Goal: Task Accomplishment & Management: Complete application form

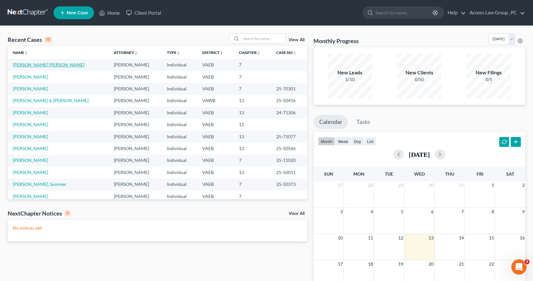
click at [43, 64] on link "[PERSON_NAME] [PERSON_NAME]" at bounding box center [49, 64] width 72 height 5
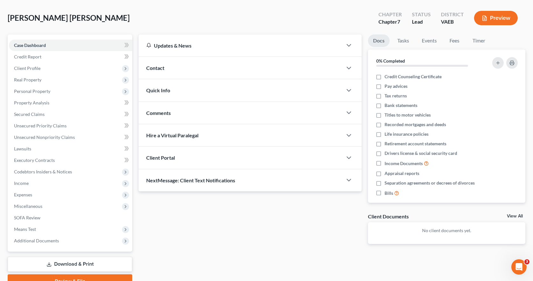
scroll to position [58, 0]
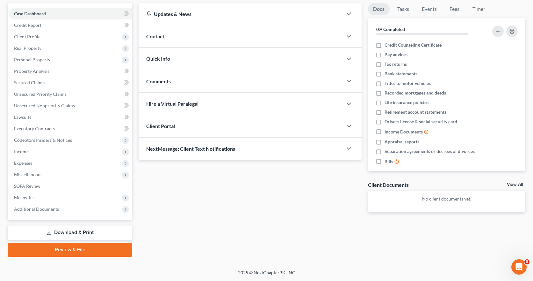
click at [66, 231] on link "Download & Print" at bounding box center [70, 232] width 125 height 15
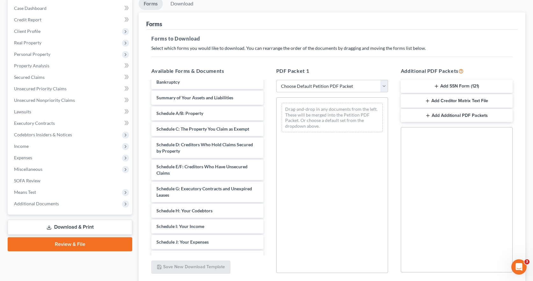
scroll to position [26, 0]
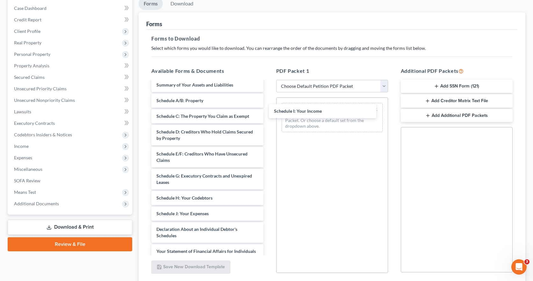
drag, startPoint x: 206, startPoint y: 212, endPoint x: 324, endPoint y: 113, distance: 154.8
click at [268, 111] on div "Schedule I: Your Income Voluntary Petition for Individuals Filing for Bankruptc…" at bounding box center [207, 216] width 122 height 321
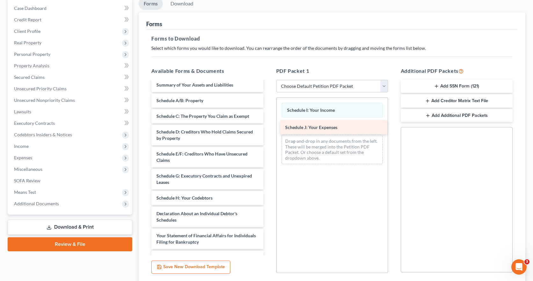
drag, startPoint x: 205, startPoint y: 214, endPoint x: 334, endPoint y: 128, distance: 154.9
click at [268, 128] on div "Schedule J: Your Expenses Voluntary Petition for Individuals Filing for Bankrup…" at bounding box center [207, 209] width 122 height 306
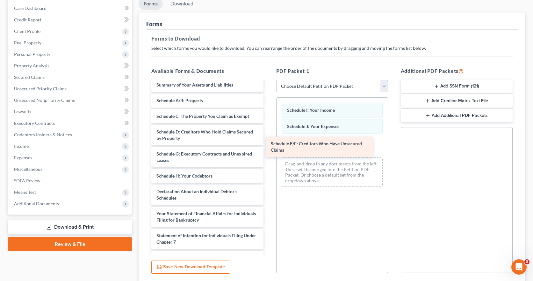
drag, startPoint x: 180, startPoint y: 155, endPoint x: 294, endPoint y: 144, distance: 114.9
click at [268, 144] on div "Schedule E/F: Creditors Who Have Unsecured Claims Voluntary Petition for Indivi…" at bounding box center [207, 198] width 122 height 284
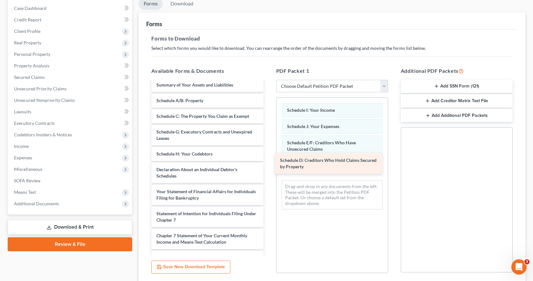
drag, startPoint x: 204, startPoint y: 133, endPoint x: 328, endPoint y: 161, distance: 126.9
click at [268, 161] on div "Schedule D: Creditors Who Hold Claims Secured by Property Voluntary Petition fo…" at bounding box center [207, 187] width 122 height 262
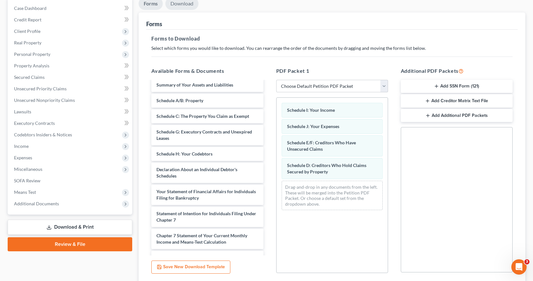
click at [183, 4] on link "Download" at bounding box center [181, 3] width 33 height 12
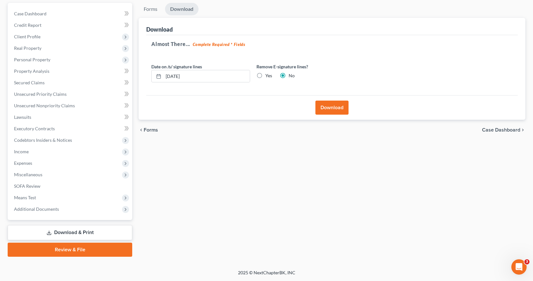
click at [266, 76] on label "Yes" at bounding box center [269, 75] width 7 height 6
click at [268, 76] on input "Yes" at bounding box center [270, 74] width 4 height 4
radio input "true"
radio input "false"
click at [330, 107] on button "Download" at bounding box center [332, 107] width 33 height 14
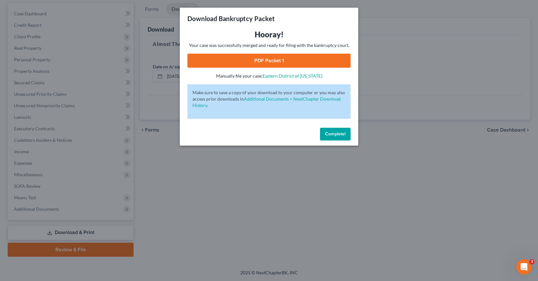
click at [344, 134] on span "Complete!" at bounding box center [335, 133] width 20 height 5
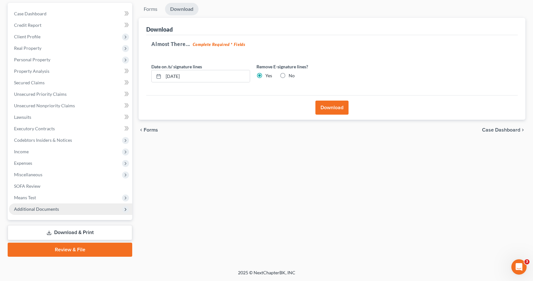
click at [44, 209] on span "Additional Documents" at bounding box center [36, 208] width 45 height 5
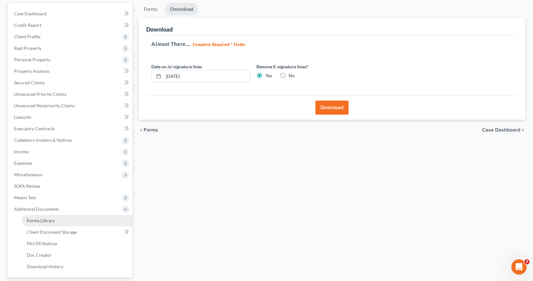
click at [45, 219] on span "Forms Library" at bounding box center [41, 219] width 28 height 5
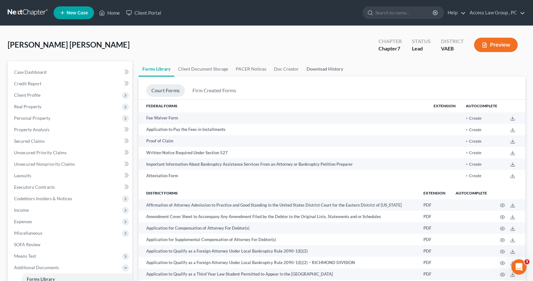
click at [332, 71] on link "Download History" at bounding box center [325, 68] width 44 height 15
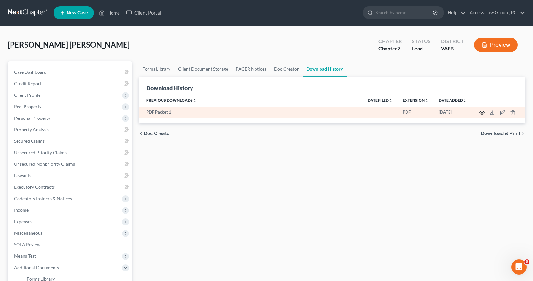
click at [484, 112] on icon "button" at bounding box center [482, 112] width 5 height 5
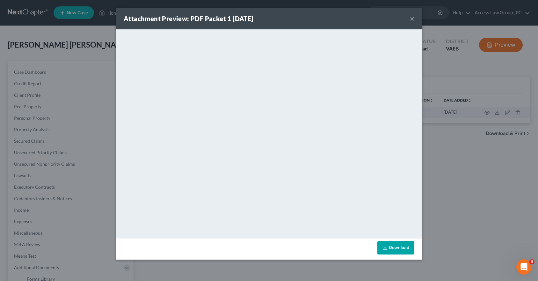
click at [402, 246] on link "Download" at bounding box center [396, 247] width 37 height 13
click at [414, 18] on button "×" at bounding box center [412, 19] width 4 height 8
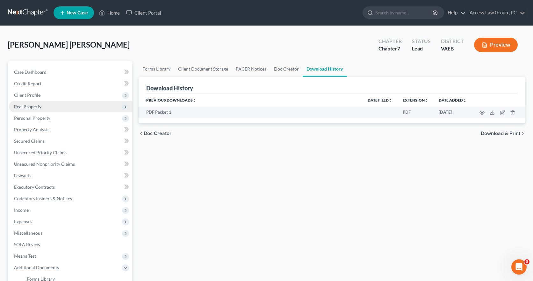
click at [24, 107] on span "Real Property" at bounding box center [27, 106] width 27 height 5
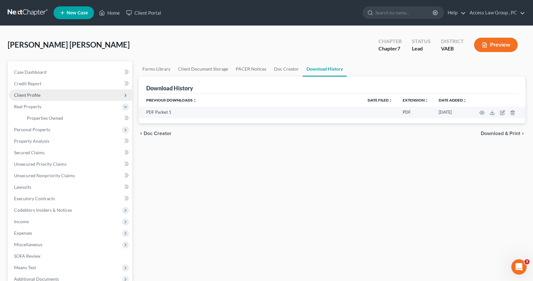
click at [27, 95] on span "Client Profile" at bounding box center [27, 94] width 26 height 5
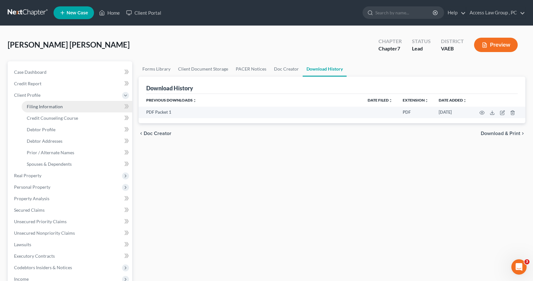
click at [38, 106] on span "Filing Information" at bounding box center [45, 106] width 36 height 5
select select "1"
select select "0"
select select "48"
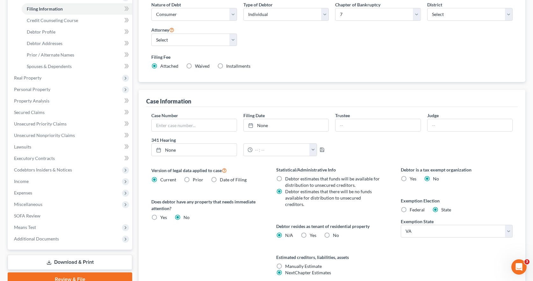
scroll to position [82, 0]
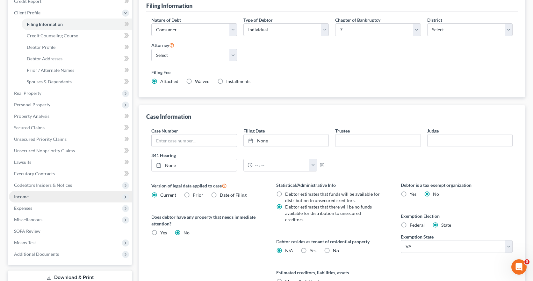
click at [26, 196] on span "Income" at bounding box center [21, 196] width 15 height 5
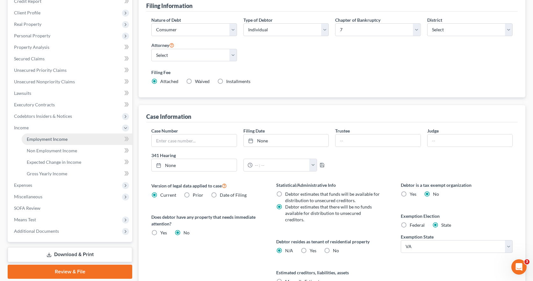
click at [53, 139] on span "Employment Income" at bounding box center [47, 138] width 41 height 5
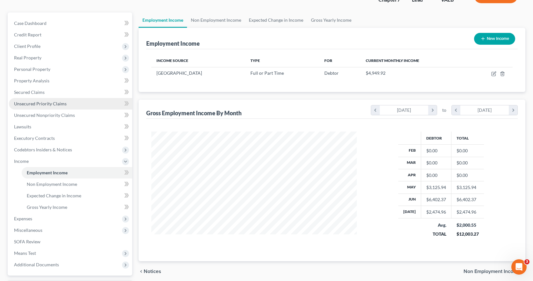
scroll to position [64, 0]
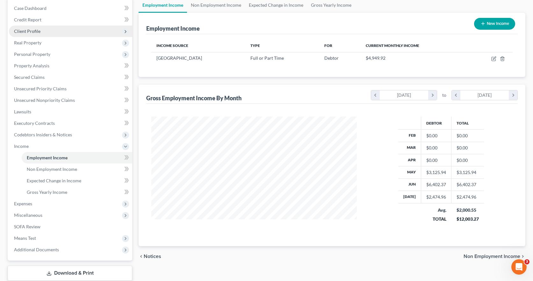
click at [24, 31] on span "Client Profile" at bounding box center [27, 30] width 26 height 5
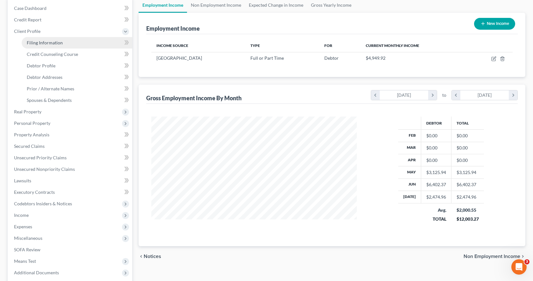
click at [39, 44] on span "Filing Information" at bounding box center [45, 42] width 36 height 5
select select "1"
select select "0"
select select "83"
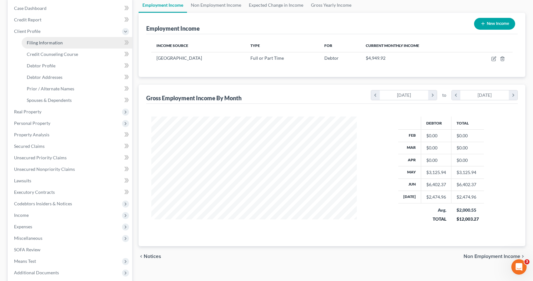
select select "0"
select select "48"
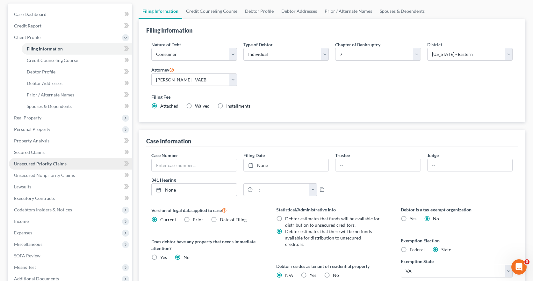
scroll to position [50, 0]
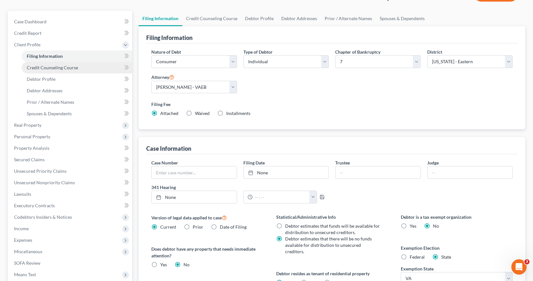
click at [63, 69] on span "Credit Counseling Course" at bounding box center [52, 67] width 51 height 5
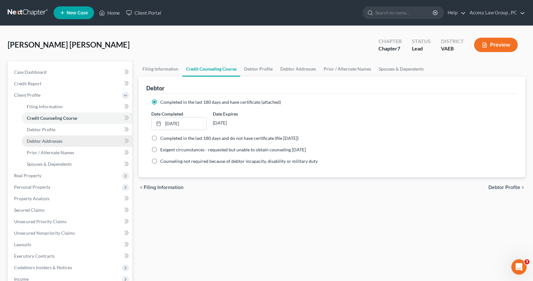
click at [45, 142] on span "Debtor Addresses" at bounding box center [45, 140] width 36 height 5
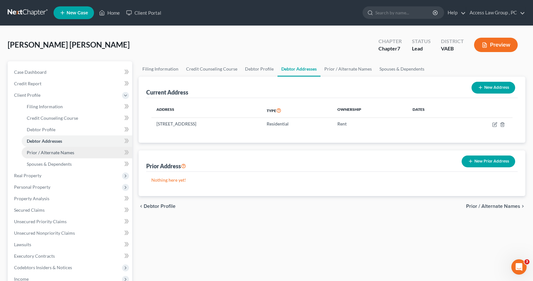
click at [47, 153] on span "Prior / Alternate Names" at bounding box center [51, 152] width 48 height 5
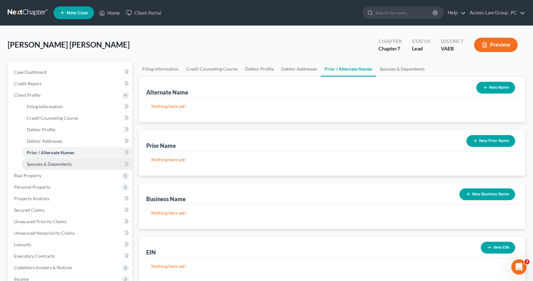
click at [50, 164] on span "Spouses & Dependents" at bounding box center [49, 163] width 45 height 5
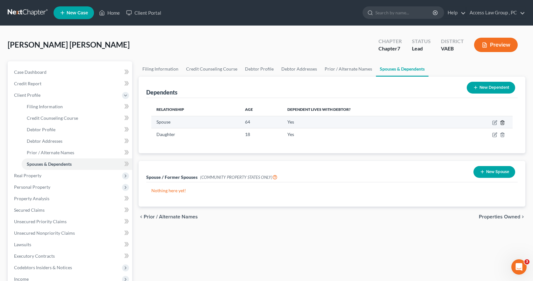
click at [502, 121] on polyline "button" at bounding box center [503, 121] width 4 height 0
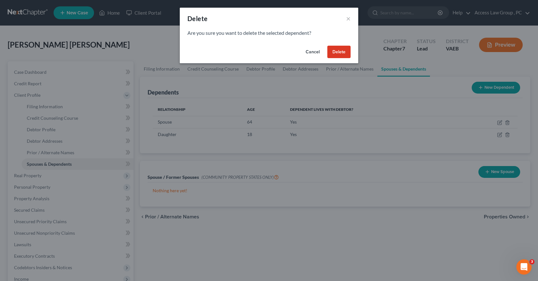
click at [334, 53] on button "Delete" at bounding box center [338, 52] width 23 height 13
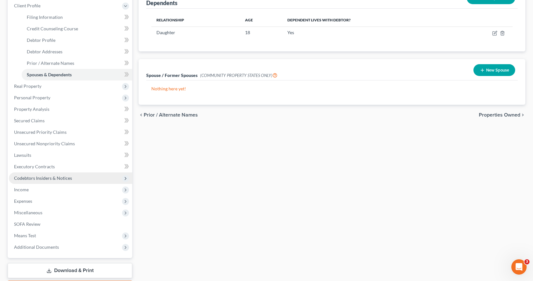
scroll to position [96, 0]
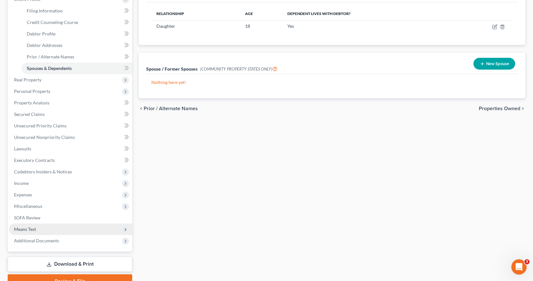
click at [23, 229] on span "Means Test" at bounding box center [25, 228] width 22 height 5
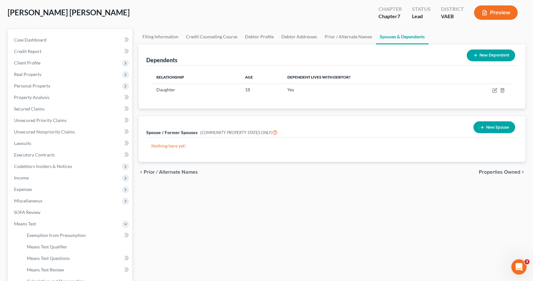
scroll to position [32, 0]
click at [499, 56] on button "New Dependent" at bounding box center [491, 56] width 48 height 12
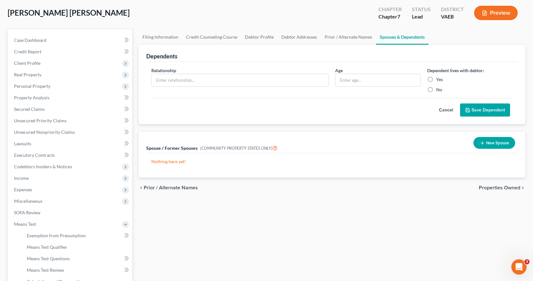
click at [399, 40] on link "Spouses & Dependents" at bounding box center [402, 36] width 53 height 15
click at [38, 247] on span "Means Test Qualifier" at bounding box center [47, 246] width 40 height 5
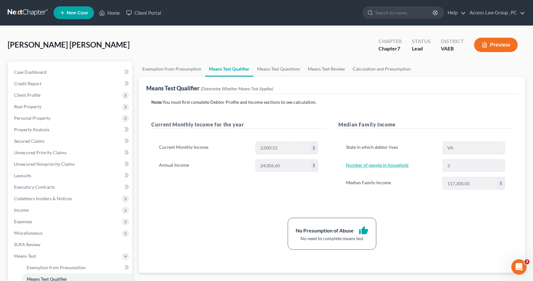
click at [383, 165] on link "Number of people in household" at bounding box center [377, 164] width 62 height 5
select select "1"
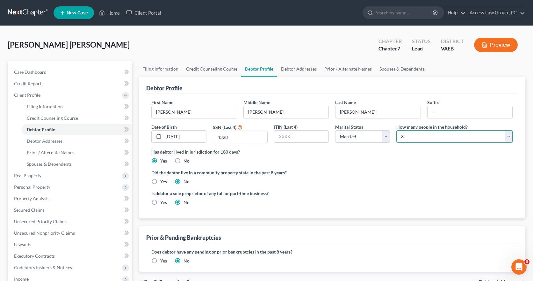
click at [406, 136] on select "Select 1 2 3 4 5 6 7 8 9 10 11 12 13 14 15 16 17 18 19 20" at bounding box center [455, 136] width 116 height 13
select select "1"
click at [397, 130] on select "Select 1 2 3 4 5 6 7 8 9 10 11 12 13 14 15 16 17 18 19 20" at bounding box center [455, 136] width 116 height 13
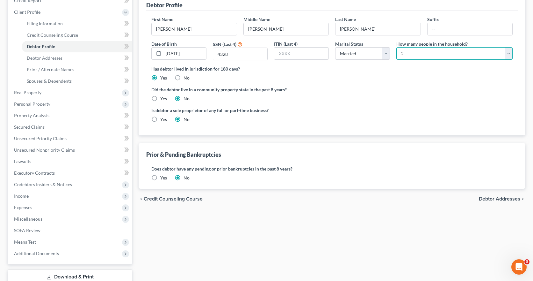
scroll to position [96, 0]
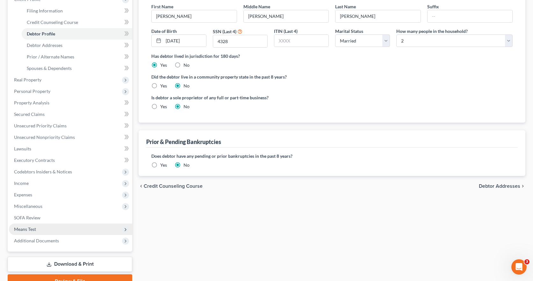
click at [36, 229] on span "Means Test" at bounding box center [25, 228] width 22 height 5
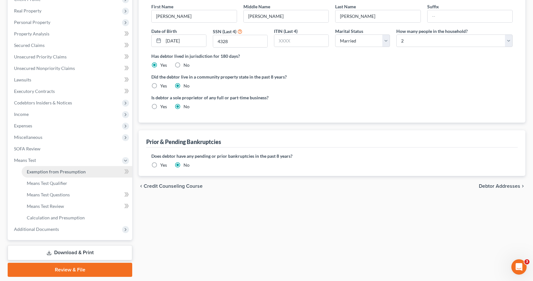
click at [71, 172] on span "Exemption from Presumption" at bounding box center [56, 171] width 59 height 5
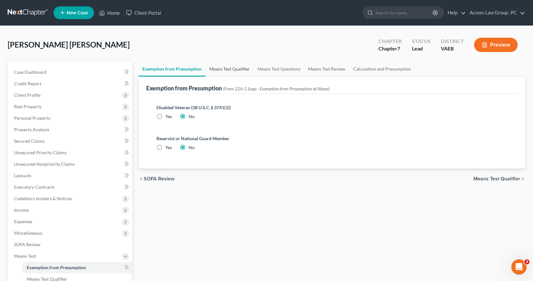
click at [234, 69] on link "Means Test Qualifier" at bounding box center [230, 68] width 48 height 15
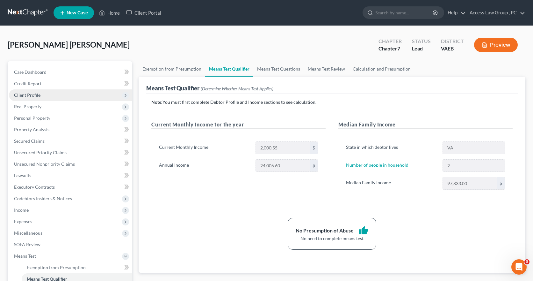
click at [27, 97] on span "Client Profile" at bounding box center [27, 94] width 26 height 5
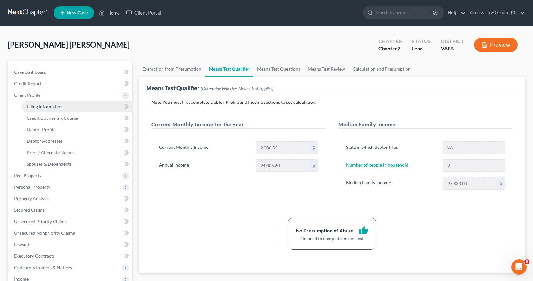
click at [43, 108] on span "Filing Information" at bounding box center [45, 106] width 36 height 5
select select "1"
select select "0"
select select "83"
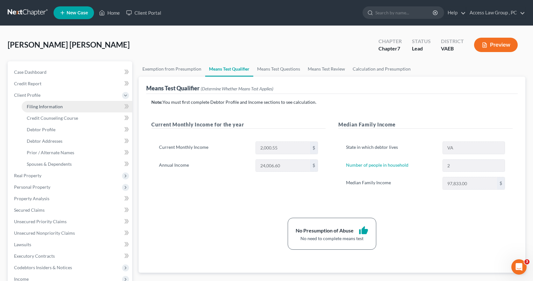
select select "0"
select select "48"
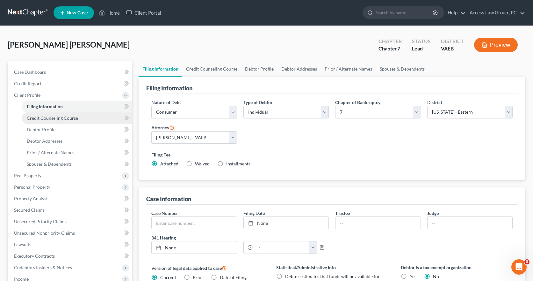
click at [38, 118] on span "Credit Counseling Course" at bounding box center [52, 117] width 51 height 5
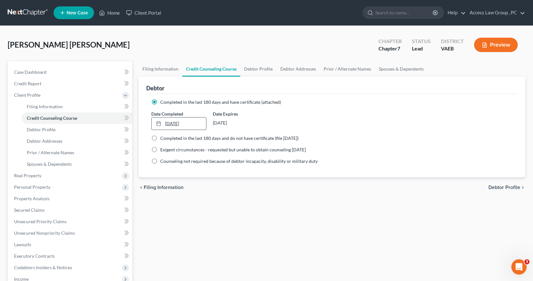
click at [187, 125] on link "[DATE]" at bounding box center [179, 123] width 54 height 12
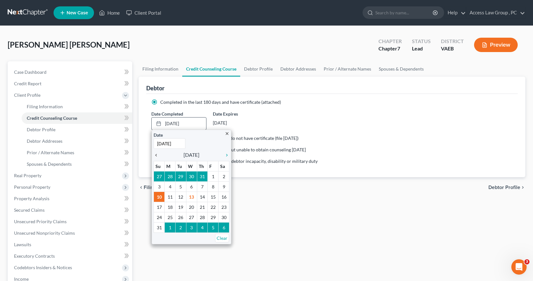
click at [157, 155] on icon "chevron_left" at bounding box center [158, 154] width 8 height 5
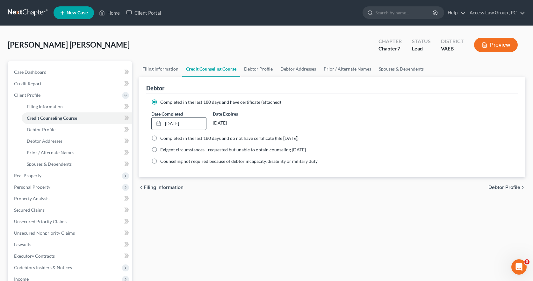
click at [502, 190] on span "Debtor Profile" at bounding box center [505, 187] width 32 height 5
select select "1"
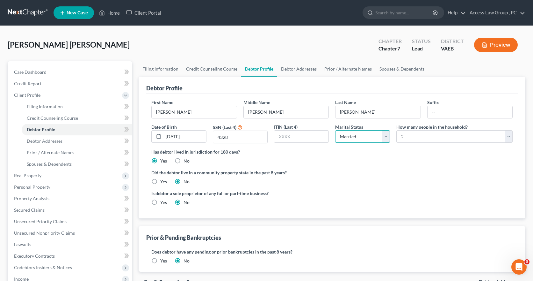
click at [388, 137] on select "Select Single Married Separated Divorced Widowed" at bounding box center [362, 136] width 55 height 13
select select "2"
click at [335, 130] on select "Select Single Married Separated Divorced Widowed" at bounding box center [362, 136] width 55 height 13
click at [35, 140] on span "Debtor Addresses" at bounding box center [45, 140] width 36 height 5
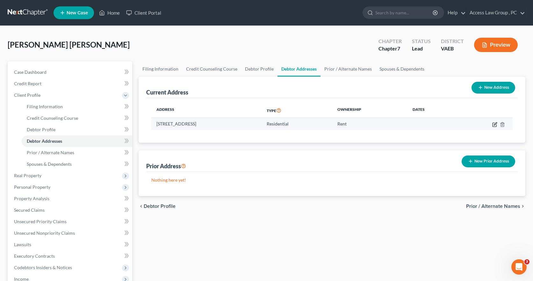
click at [494, 124] on icon "button" at bounding box center [495, 124] width 5 height 5
select select "48"
select select "0"
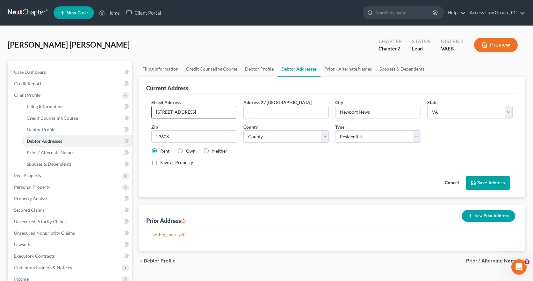
drag, startPoint x: 208, startPoint y: 114, endPoint x: 156, endPoint y: 113, distance: 52.6
click at [156, 113] on input "[STREET_ADDRESS]" at bounding box center [194, 112] width 85 height 12
type input "[STREET_ADDRESS]"
type input "[US_STATE][GEOGRAPHIC_DATA]"
type input "23468"
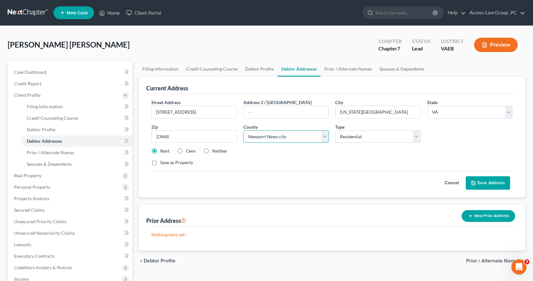
click at [325, 138] on select "County [GEOGRAPHIC_DATA] [GEOGRAPHIC_DATA] [GEOGRAPHIC_DATA] [GEOGRAPHIC_DATA] …" at bounding box center [286, 136] width 85 height 13
select select "124"
click at [244, 130] on select "County [GEOGRAPHIC_DATA] [GEOGRAPHIC_DATA] [GEOGRAPHIC_DATA] [GEOGRAPHIC_DATA] …" at bounding box center [286, 136] width 85 height 13
click at [416, 136] on select "Select Residential Mailing Rental Business" at bounding box center [377, 136] width 85 height 13
click at [335, 130] on select "Select Residential Mailing Rental Business" at bounding box center [377, 136] width 85 height 13
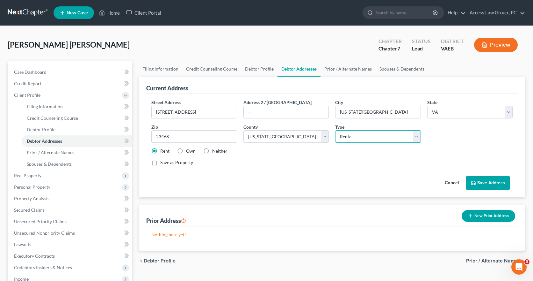
select select "1"
click at [502, 182] on button "Save Address" at bounding box center [488, 182] width 44 height 13
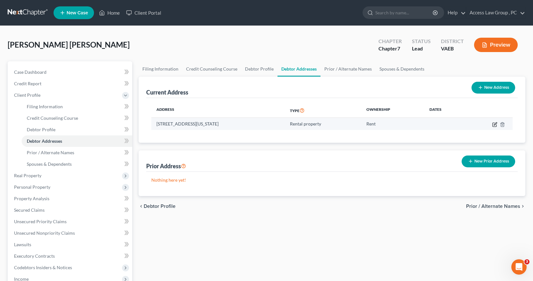
click at [495, 123] on icon "button" at bounding box center [495, 123] width 3 height 3
select select "48"
select select "124"
select select "2"
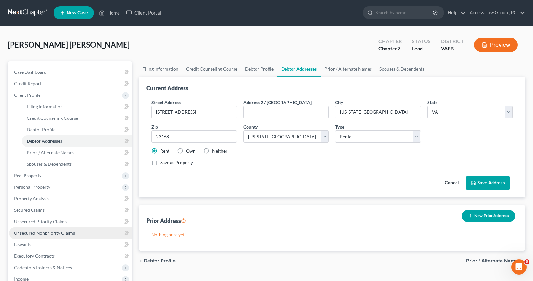
click at [32, 233] on span "Unsecured Nonpriority Claims" at bounding box center [44, 232] width 61 height 5
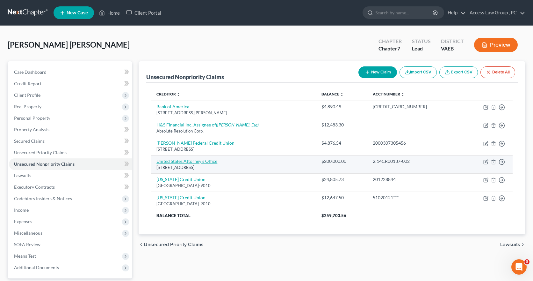
click at [180, 161] on link "United States Attorney's Office" at bounding box center [187, 160] width 61 height 5
select select "48"
select select "0"
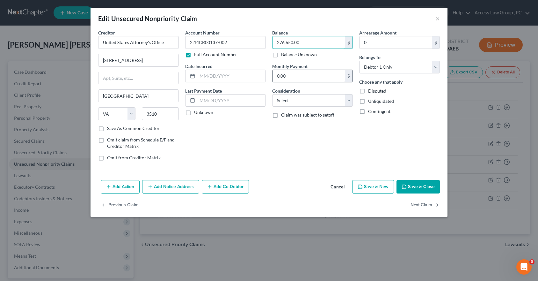
type input "276,650.00"
click at [315, 74] on input "0.00" at bounding box center [309, 76] width 72 height 12
click at [350, 101] on select "Select Cable / Satellite Services Collection Agency Credit Card Debt Debt Couns…" at bounding box center [312, 100] width 81 height 13
select select "14"
click at [272, 94] on select "Select Cable / Satellite Services Collection Agency Credit Card Debt Debt Couns…" at bounding box center [312, 100] width 81 height 13
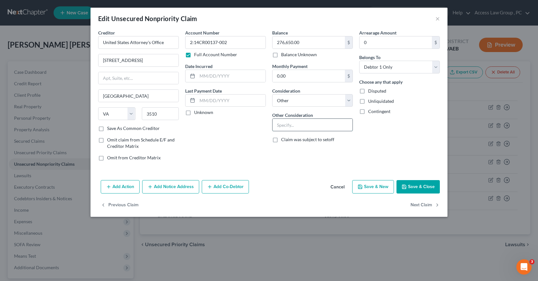
click at [292, 123] on input "text" at bounding box center [313, 125] width 80 height 12
type input "C"
type input "Criminal Restitution - Non Dischargeable Debt"
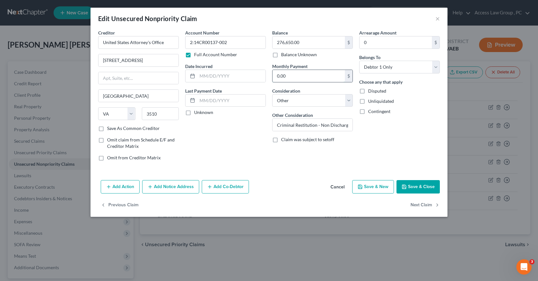
click at [303, 75] on input "0.00" at bounding box center [309, 76] width 72 height 12
click at [208, 79] on input "text" at bounding box center [231, 76] width 68 height 12
click at [301, 180] on div "Add Action Add Notice Address Add Co-Debtor Cancel Save & New Save & Close" at bounding box center [269, 187] width 357 height 21
click at [430, 188] on button "Save & Close" at bounding box center [418, 186] width 43 height 13
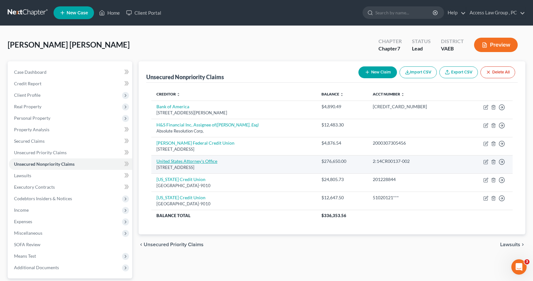
click at [190, 161] on link "United States Attorney's Office" at bounding box center [187, 160] width 61 height 5
select select "48"
select select "14"
select select "0"
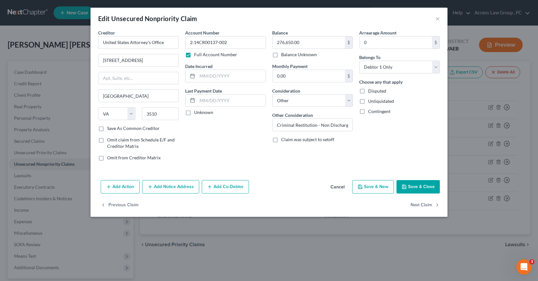
click at [423, 185] on button "Save & Close" at bounding box center [418, 186] width 43 height 13
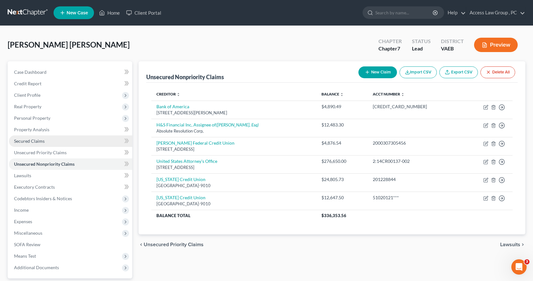
click at [30, 141] on span "Secured Claims" at bounding box center [29, 140] width 31 height 5
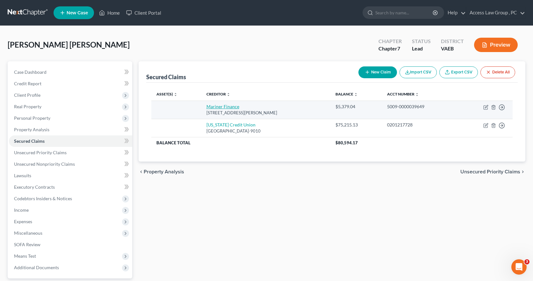
click at [224, 106] on link "Mariner Finance" at bounding box center [223, 106] width 33 height 5
select select "48"
select select "0"
select select "2"
select select "0"
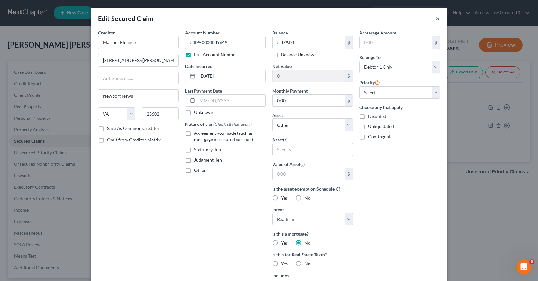
click at [436, 19] on button "×" at bounding box center [438, 19] width 4 height 8
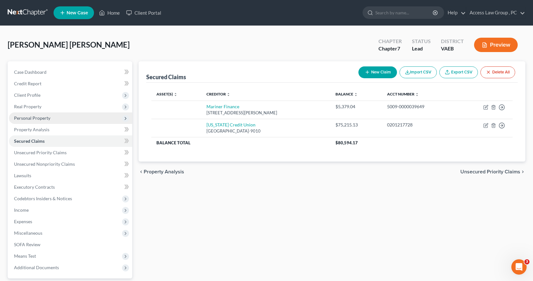
click at [30, 119] on span "Personal Property" at bounding box center [32, 117] width 36 height 5
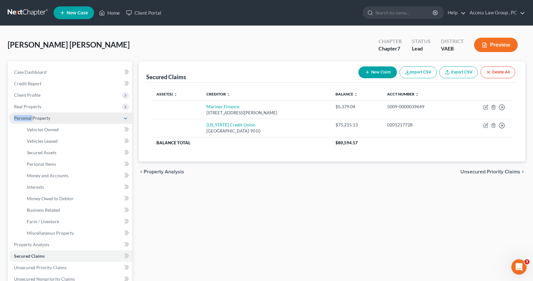
click at [30, 119] on span "Personal Property" at bounding box center [32, 117] width 36 height 5
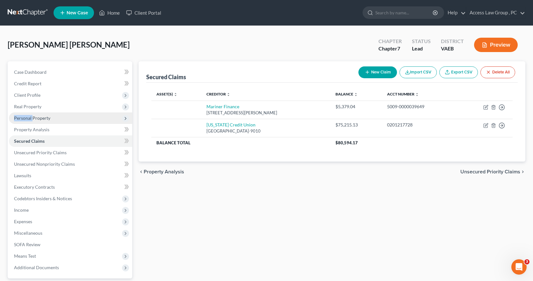
click at [30, 119] on span "Personal Property" at bounding box center [32, 117] width 36 height 5
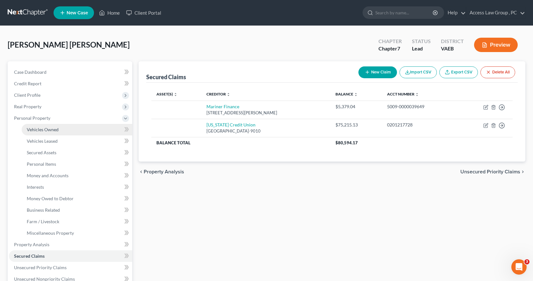
click at [33, 129] on span "Vehicles Owned" at bounding box center [43, 129] width 32 height 5
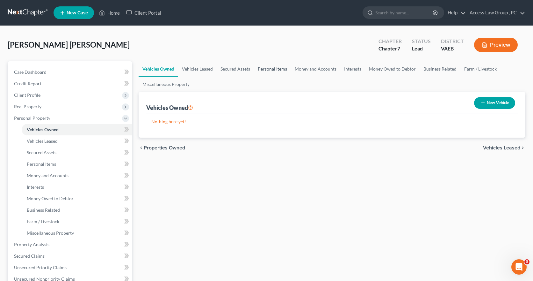
click at [266, 67] on link "Personal Items" at bounding box center [272, 68] width 37 height 15
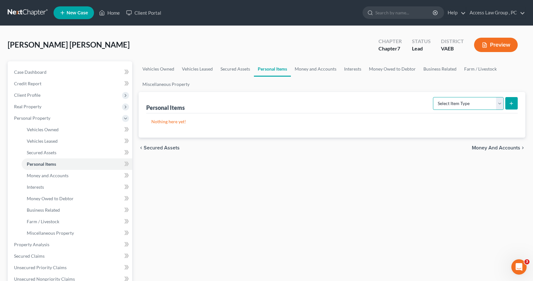
click at [499, 102] on select "Select Item Type Clothing Collectibles Of Value Electronics Firearms Household …" at bounding box center [468, 103] width 71 height 13
select select "household_goods"
click at [434, 97] on select "Select Item Type Clothing Collectibles Of Value Electronics Firearms Household …" at bounding box center [468, 103] width 71 height 13
click at [512, 104] on icon "submit" at bounding box center [511, 103] width 5 height 5
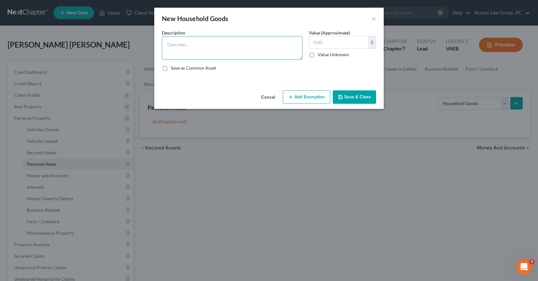
click at [170, 44] on textarea at bounding box center [232, 48] width 141 height 24
type textarea "2 Televisions"
click at [315, 42] on input "text" at bounding box center [338, 42] width 59 height 12
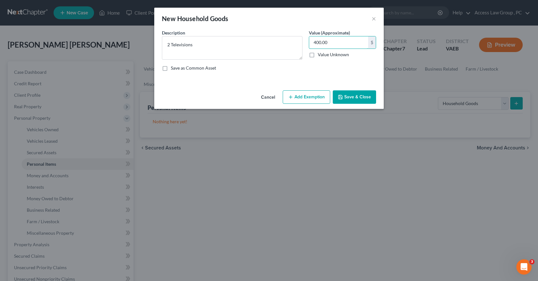
type input "400.00"
click at [356, 98] on button "Save & Close" at bounding box center [354, 96] width 43 height 13
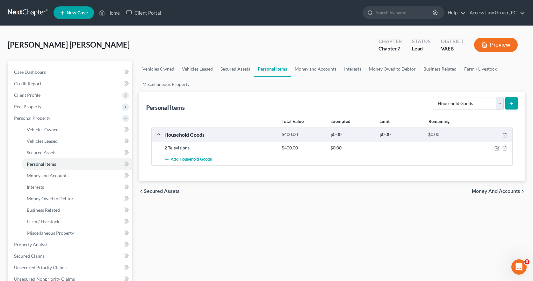
click at [513, 102] on icon "submit" at bounding box center [511, 103] width 5 height 5
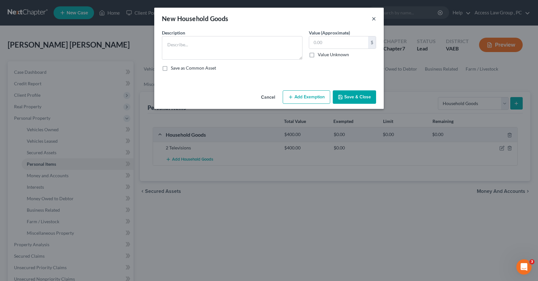
click at [374, 17] on button "×" at bounding box center [374, 19] width 4 height 8
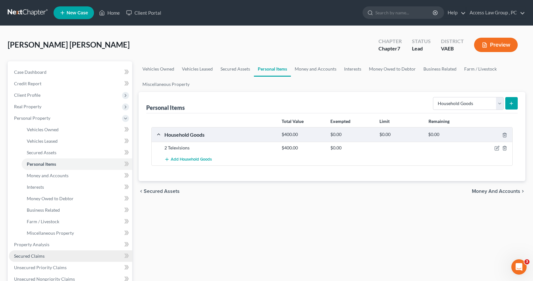
click at [34, 255] on span "Secured Claims" at bounding box center [29, 255] width 31 height 5
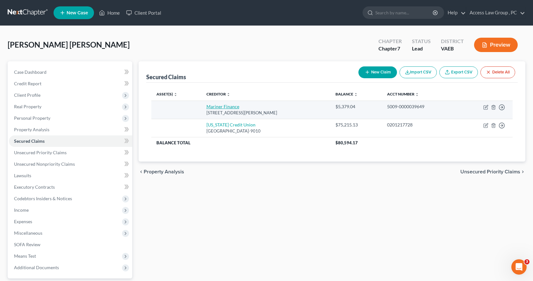
click at [229, 108] on link "Mariner Finance" at bounding box center [223, 106] width 33 height 5
select select "48"
select select "0"
select select "2"
select select "0"
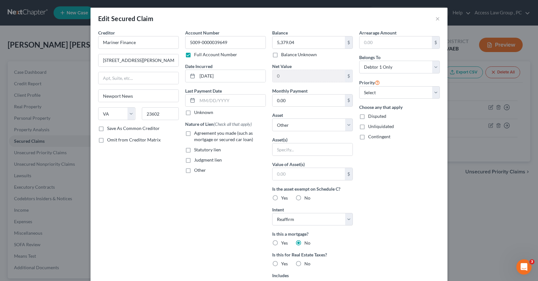
click at [194, 150] on label "Statutory lien" at bounding box center [207, 149] width 27 height 6
click at [197, 150] on input "Statutory lien" at bounding box center [199, 148] width 4 height 4
click at [194, 150] on label "Statutory lien" at bounding box center [207, 149] width 27 height 6
click at [197, 150] on input "Statutory lien" at bounding box center [199, 148] width 4 height 4
checkbox input "false"
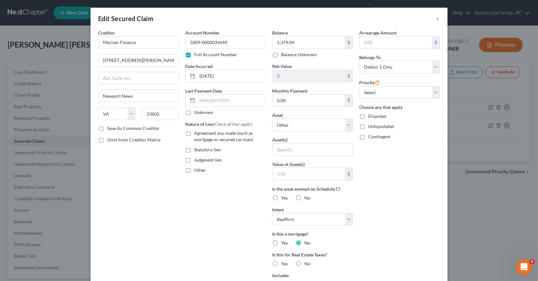
click at [194, 132] on label "Agreement you made (such as mortgage or secured car loan)" at bounding box center [230, 136] width 72 height 13
click at [197, 132] on input "Agreement you made (such as mortgage or secured car loan)" at bounding box center [199, 132] width 4 height 4
checkbox input "true"
click at [436, 19] on button "×" at bounding box center [438, 19] width 4 height 8
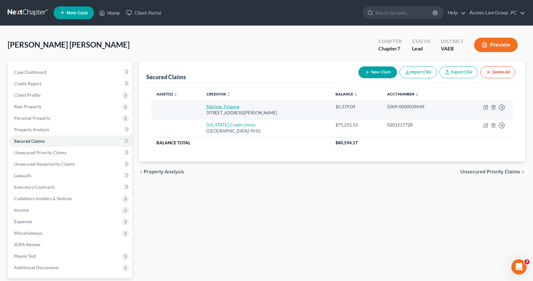
click at [219, 107] on link "Mariner Finance" at bounding box center [223, 106] width 33 height 5
select select "48"
select select "0"
select select "2"
select select "0"
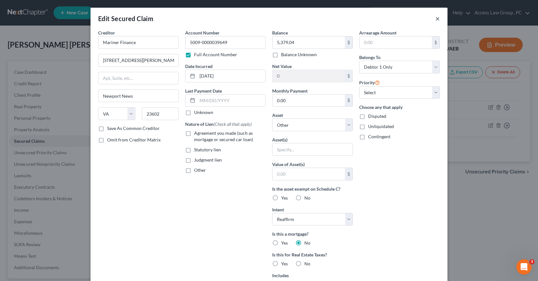
click at [436, 19] on button "×" at bounding box center [438, 19] width 4 height 8
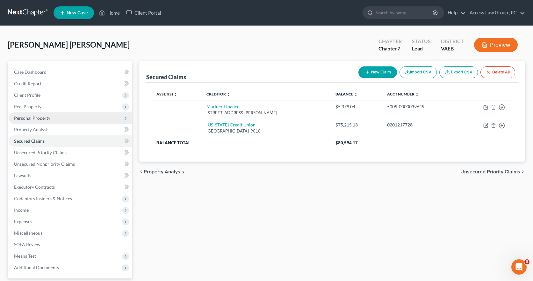
click at [28, 118] on span "Personal Property" at bounding box center [32, 117] width 36 height 5
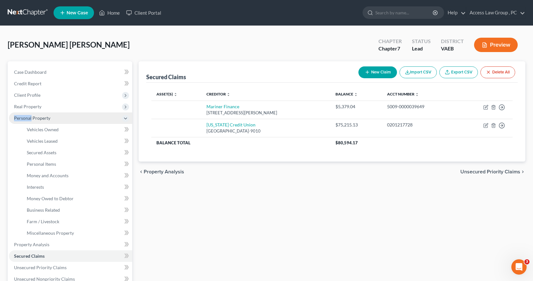
click at [28, 119] on span "Personal Property" at bounding box center [32, 117] width 36 height 5
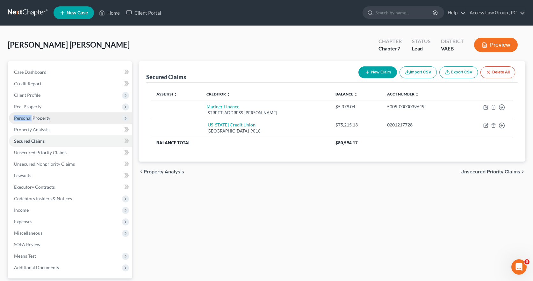
click at [28, 119] on span "Personal Property" at bounding box center [32, 117] width 36 height 5
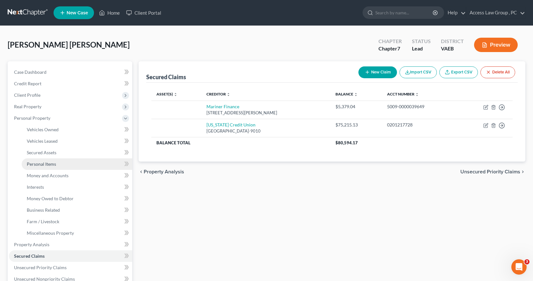
click at [47, 164] on span "Personal Items" at bounding box center [41, 163] width 29 height 5
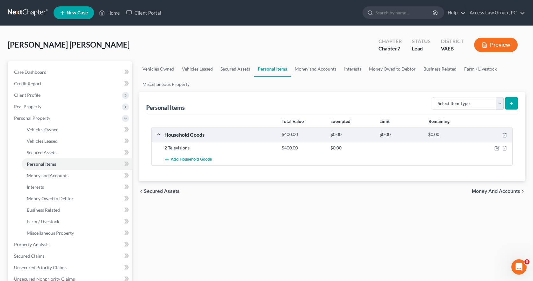
click at [167, 149] on div "2 Televisions" at bounding box center [219, 147] width 117 height 6
click at [363, 135] on div "$0.00" at bounding box center [351, 134] width 49 height 6
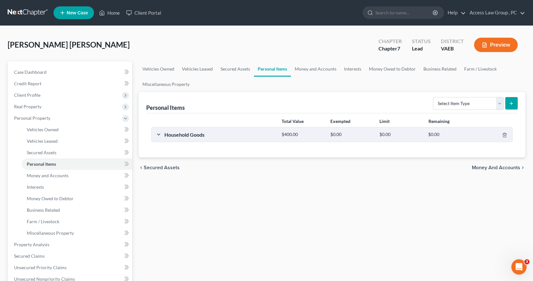
click at [363, 135] on div "$0.00" at bounding box center [351, 134] width 49 height 6
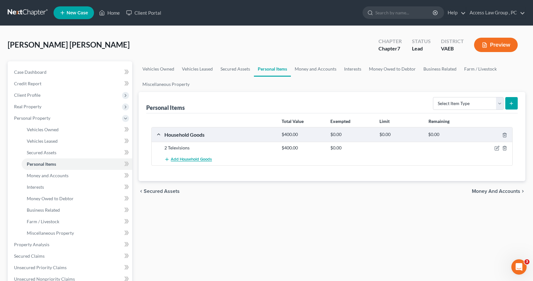
click at [203, 159] on span "Add Household Goods" at bounding box center [191, 159] width 41 height 5
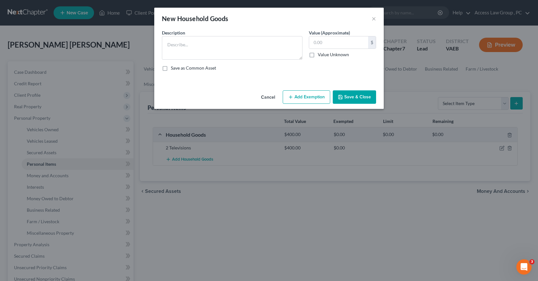
click at [376, 99] on div "Cancel Add Exemption Save & Close" at bounding box center [269, 98] width 230 height 21
click at [359, 96] on button "Save & Close" at bounding box center [354, 96] width 43 height 13
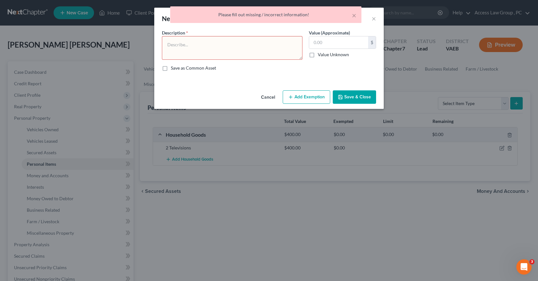
click at [264, 96] on button "Cancel" at bounding box center [268, 97] width 24 height 13
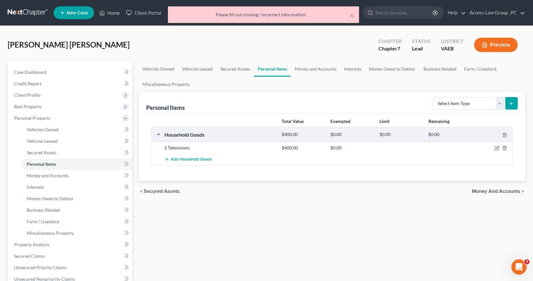
click at [158, 134] on div "Household Goods $400.00 $0.00 $0.00 $0.00" at bounding box center [331, 134] width 358 height 14
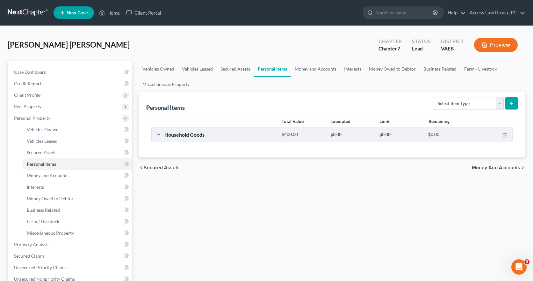
click at [301, 134] on div "$400.00" at bounding box center [303, 134] width 49 height 6
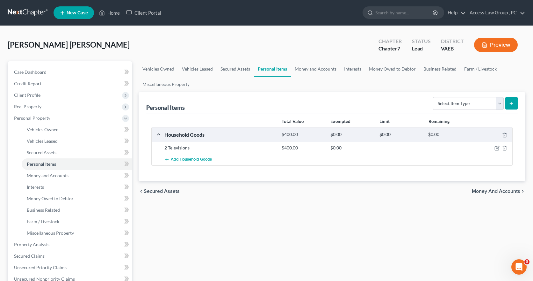
click at [290, 147] on div "$400.00" at bounding box center [303, 147] width 49 height 6
click at [504, 135] on icon "button" at bounding box center [504, 134] width 5 height 5
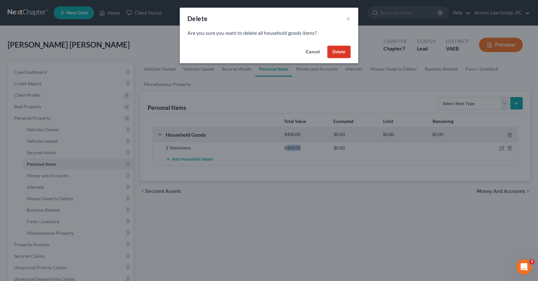
click at [346, 55] on button "Delete" at bounding box center [338, 52] width 23 height 13
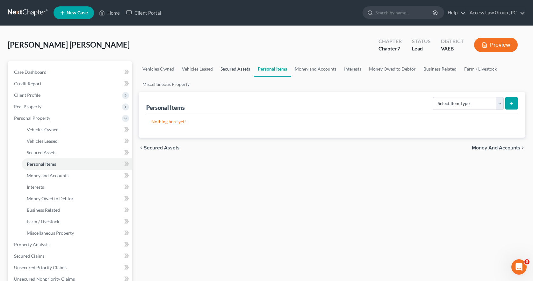
click at [233, 70] on link "Secured Assets" at bounding box center [235, 68] width 37 height 15
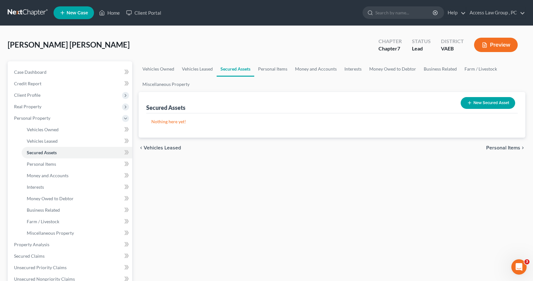
click at [491, 101] on button "New Secured Asset" at bounding box center [488, 103] width 55 height 12
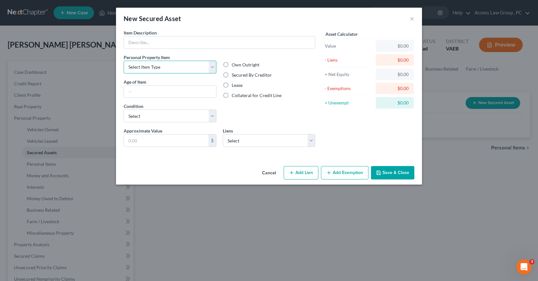
click at [210, 67] on select "Select Item Type Clothing Collectibles Of Value Electronics Firearms Household …" at bounding box center [170, 67] width 93 height 13
select select "household_goods"
click at [124, 61] on select "Select Item Type Clothing Collectibles Of Value Electronics Firearms Household …" at bounding box center [170, 67] width 93 height 13
click at [146, 92] on input "text" at bounding box center [170, 91] width 92 height 12
click at [212, 117] on select "Select Excellent Very Good Good Fair Poor" at bounding box center [170, 115] width 93 height 13
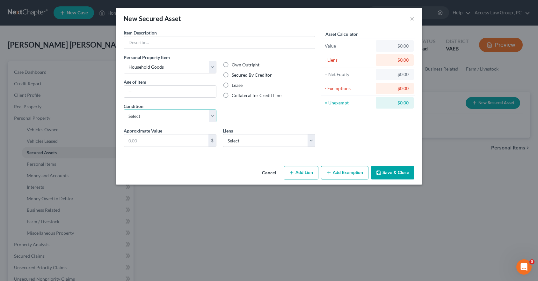
select select "3"
click at [124, 109] on select "Select Excellent Very Good Good Fair Poor" at bounding box center [170, 115] width 93 height 13
click at [232, 75] on label "Secured By Creditor" at bounding box center [252, 75] width 40 height 6
click at [234, 75] on input "Secured By Creditor" at bounding box center [236, 74] width 4 height 4
radio input "true"
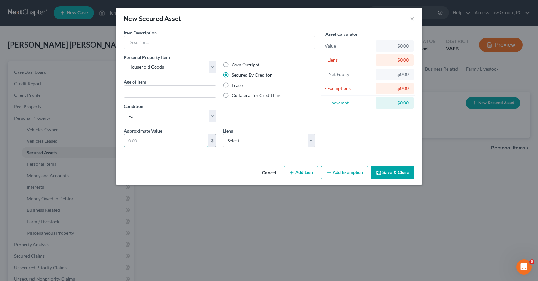
click at [178, 143] on input "text" at bounding box center [166, 140] width 84 height 12
type input "400.00"
click at [312, 143] on select "Select [US_STATE] Credit Union - $75,215.13 Mariner Finance - $5,379.04" at bounding box center [269, 140] width 93 height 13
select select "1"
click at [223, 134] on select "Select [US_STATE] Credit Union - $75,215.13 Mariner Finance - $5,379.04" at bounding box center [269, 140] width 93 height 13
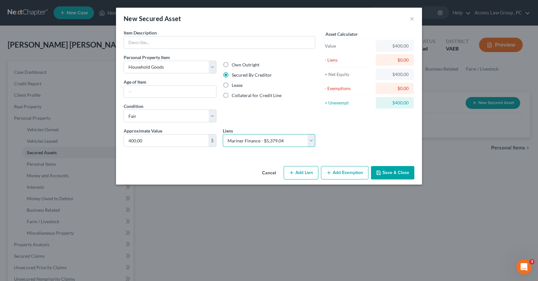
select select
select select "48"
select select "0"
select select "2"
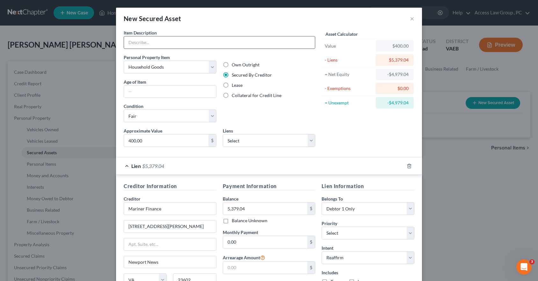
click at [126, 40] on input "text" at bounding box center [219, 42] width 191 height 12
type input "2 Televisions"
click at [232, 95] on label "Collateral for Credit Line" at bounding box center [257, 95] width 50 height 6
click at [234, 95] on input "Collateral for Credit Line" at bounding box center [236, 94] width 4 height 4
radio input "true"
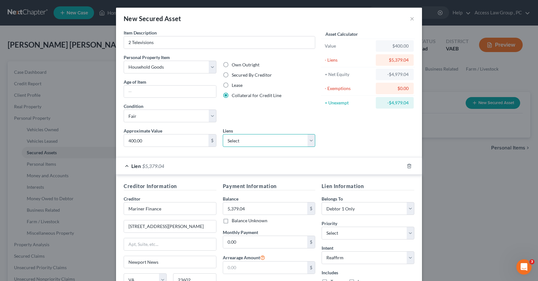
click at [307, 140] on select "Select [US_STATE] Credit Union - $75,215.13" at bounding box center [269, 140] width 93 height 13
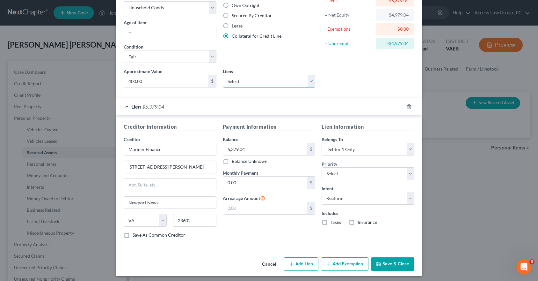
scroll to position [62, 0]
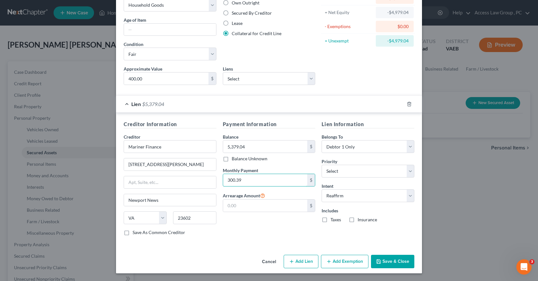
type input "300.39"
click at [401, 259] on button "Save & Close" at bounding box center [392, 260] width 43 height 13
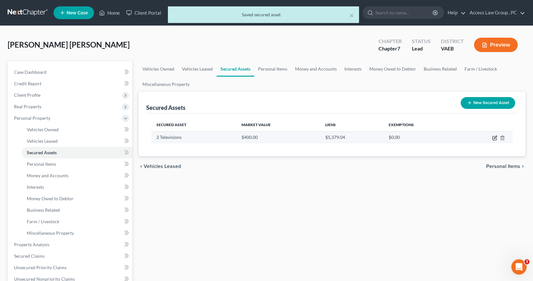
click at [495, 138] on icon "button" at bounding box center [495, 137] width 3 height 3
select select "household_goods"
select select "3"
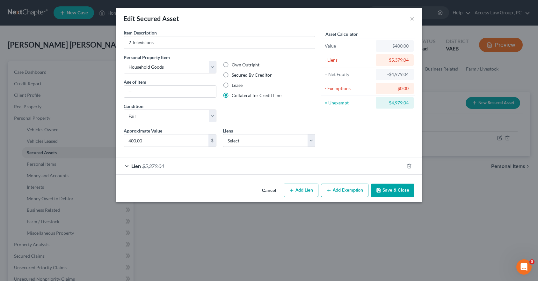
click at [349, 189] on button "Add Exemption" at bounding box center [345, 189] width 48 height 13
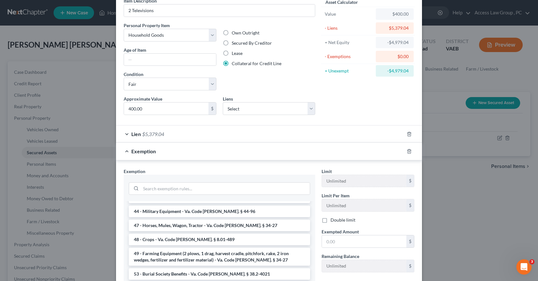
scroll to position [760, 0]
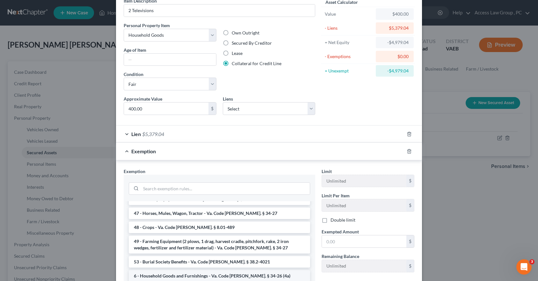
click at [181, 270] on li "6 - Household Goods and Furnishings - Va. Code [PERSON_NAME]. § 34-26 (4a)" at bounding box center [219, 275] width 181 height 11
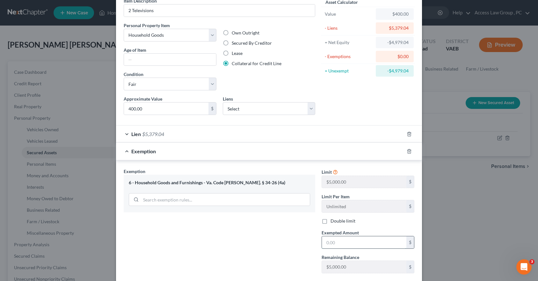
click at [334, 242] on input "text" at bounding box center [364, 242] width 84 height 12
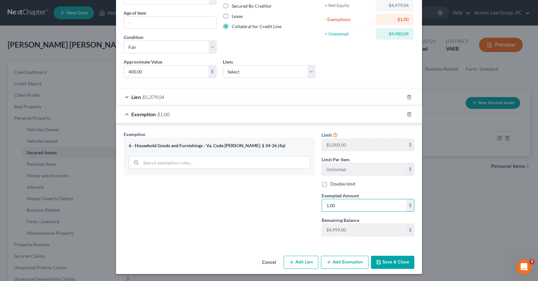
scroll to position [70, 0]
type input "1.00"
click at [395, 260] on button "Save & Close" at bounding box center [392, 261] width 43 height 13
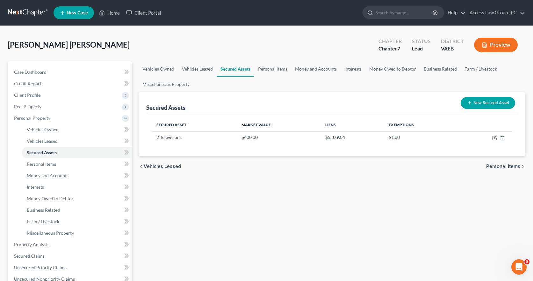
click at [487, 103] on button "New Secured Asset" at bounding box center [488, 103] width 55 height 12
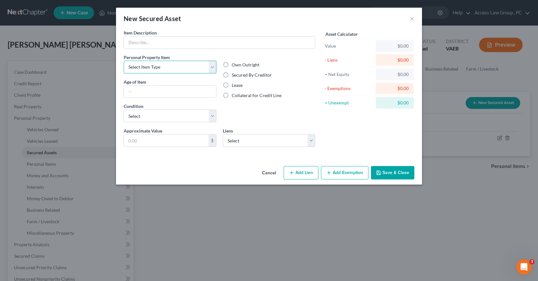
click at [214, 68] on select "Select Item Type Clothing Collectibles Of Value Electronics Firearms Household …" at bounding box center [170, 67] width 93 height 13
click at [416, 19] on div "New Secured Asset ×" at bounding box center [269, 19] width 306 height 22
click at [411, 18] on button "×" at bounding box center [412, 19] width 4 height 8
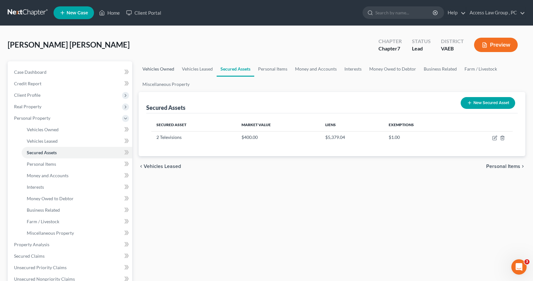
click at [166, 69] on link "Vehicles Owned" at bounding box center [159, 68] width 40 height 15
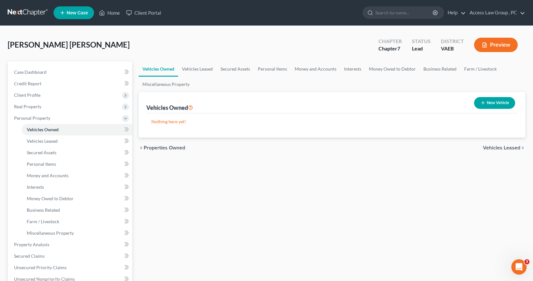
click at [493, 102] on button "New Vehicle" at bounding box center [494, 103] width 41 height 12
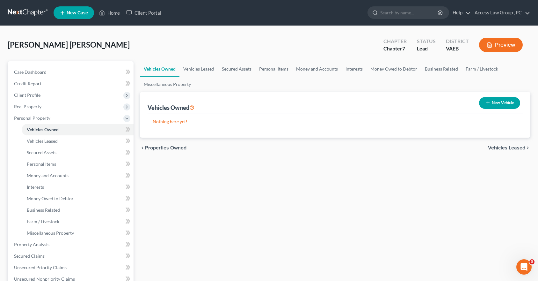
select select "0"
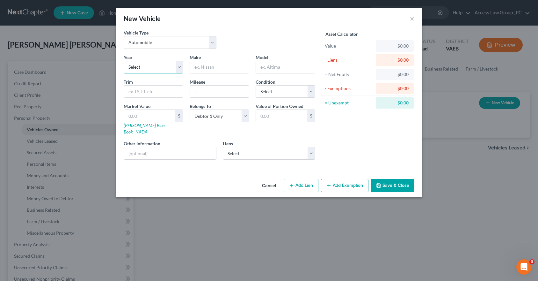
click at [180, 67] on select "Select 2026 2025 2024 2023 2022 2021 2020 2019 2018 2017 2016 2015 2014 2013 20…" at bounding box center [154, 67] width 60 height 13
select select "2"
click at [124, 61] on select "Select 2026 2025 2024 2023 2022 2021 2020 2019 2018 2017 2016 2015 2014 2013 20…" at bounding box center [154, 67] width 60 height 13
click at [204, 68] on input "text" at bounding box center [219, 67] width 59 height 12
type input "Ford"
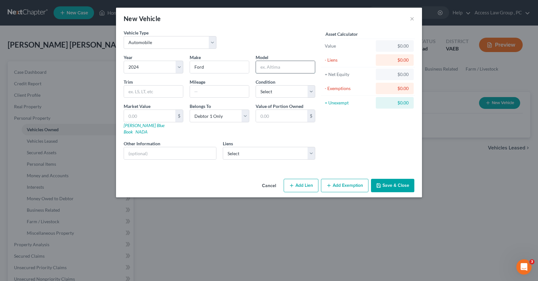
click at [277, 68] on input "text" at bounding box center [285, 67] width 59 height 12
type input "Explorer"
click at [312, 92] on select "Select Excellent Very Good Good Fair Poor" at bounding box center [286, 91] width 60 height 13
select select "2"
click at [256, 85] on select "Select Excellent Very Good Good Fair Poor" at bounding box center [286, 91] width 60 height 13
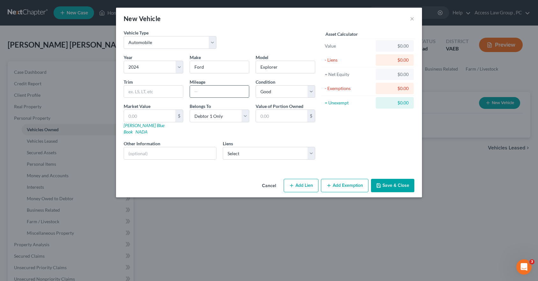
click at [210, 92] on input "text" at bounding box center [219, 91] width 59 height 12
type input "84,000"
click at [160, 116] on input "text" at bounding box center [149, 116] width 51 height 12
type input "4"
type input "4.00"
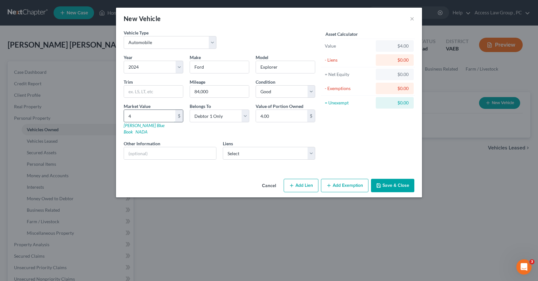
type input "43"
type input "43.00"
type input "438"
type input "438.00"
type input "4387"
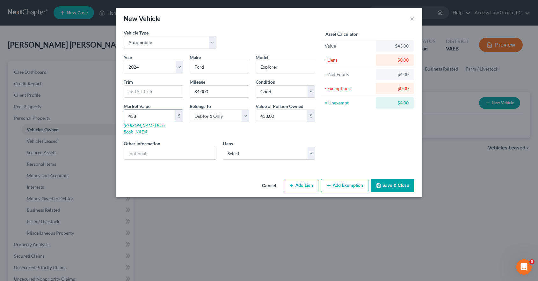
type input "4,387.00"
type input "4,3874"
type input "43,874.00"
click at [310, 147] on select "Select [US_STATE] Credit Union - $75,215.13" at bounding box center [269, 153] width 93 height 13
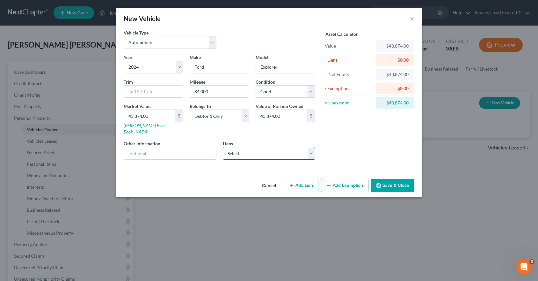
select select "48"
select select "0"
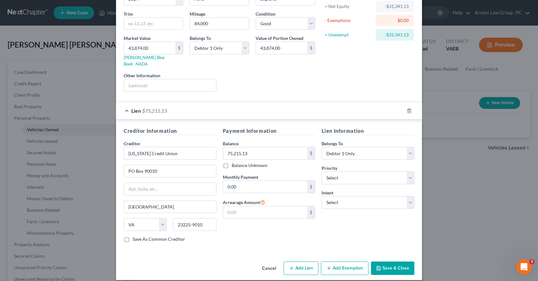
scroll to position [68, 0]
click at [409, 196] on select "Select Surrender Redeem Reaffirm Avoid Other" at bounding box center [368, 201] width 93 height 13
select select "2"
click at [322, 195] on select "Select Surrender Redeem Reaffirm Avoid Other" at bounding box center [368, 201] width 93 height 13
click at [344, 261] on button "Add Exemption" at bounding box center [345, 267] width 48 height 13
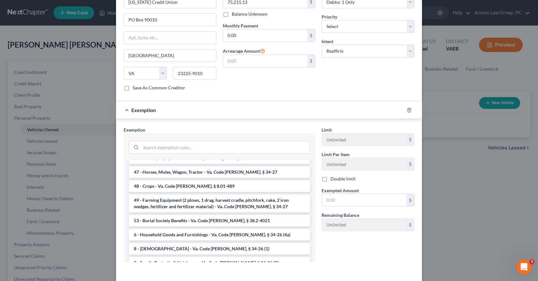
scroll to position [239, 0]
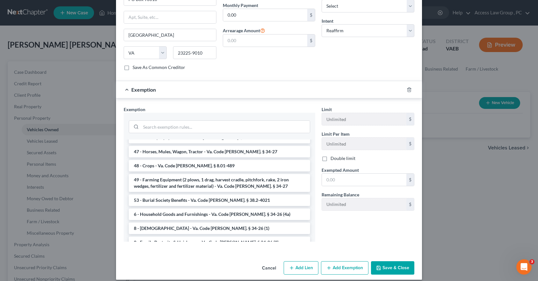
click at [254, 250] on li "Firm Created - Real and or personal property - Va. Code [PERSON_NAME] § 34-4" at bounding box center [219, 255] width 181 height 11
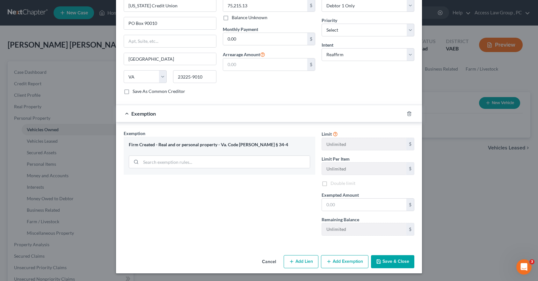
scroll to position [209, 0]
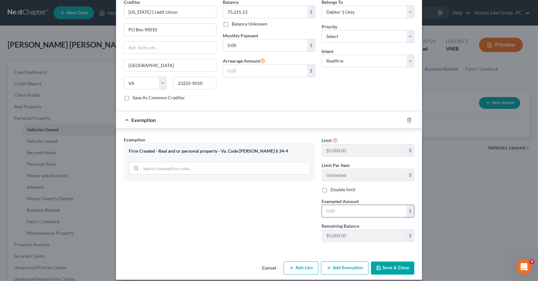
click at [334, 205] on input "text" at bounding box center [364, 211] width 84 height 12
type input "1.00"
click at [400, 261] on button "Save & Close" at bounding box center [392, 267] width 43 height 13
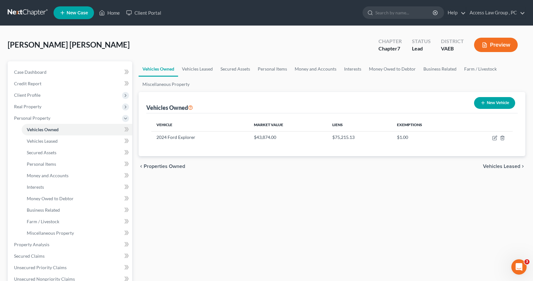
click at [500, 103] on button "New Vehicle" at bounding box center [494, 103] width 41 height 12
select select "0"
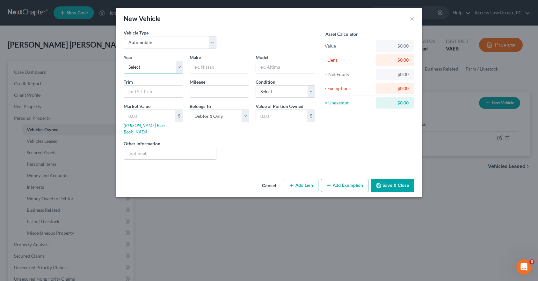
click at [142, 68] on select "Select 2026 2025 2024 2023 2022 2021 2020 2019 2018 2017 2016 2015 2014 2013 20…" at bounding box center [154, 67] width 60 height 13
select select "15"
click at [124, 61] on select "Select 2026 2025 2024 2023 2022 2021 2020 2019 2018 2017 2016 2015 2014 2013 20…" at bounding box center [154, 67] width 60 height 13
click at [198, 67] on input "text" at bounding box center [219, 67] width 59 height 12
type input "Honda"
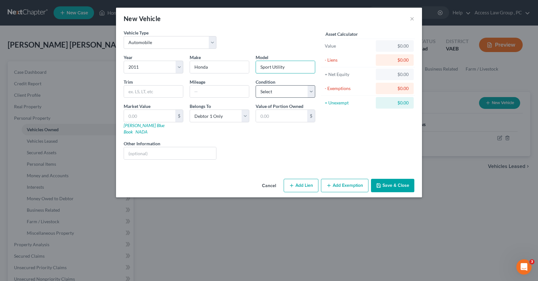
type input "Sport Utility"
click at [313, 90] on select "Select Excellent Very Good Good Fair Poor" at bounding box center [286, 91] width 60 height 13
select select "3"
click at [256, 85] on select "Select Excellent Very Good Good Fair Poor" at bounding box center [286, 91] width 60 height 13
click at [150, 113] on input "text" at bounding box center [149, 116] width 51 height 12
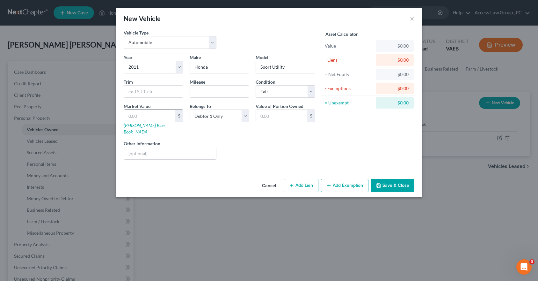
type input "5"
type input "5.00"
type input "54"
type input "54.00"
type input "547"
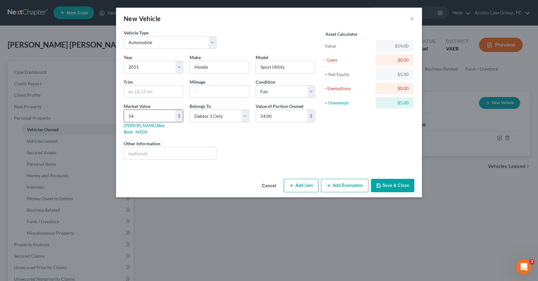
type input "547.00"
type input "5474"
type input "5,474.00"
click at [273, 141] on div "Liens Select" at bounding box center [269, 149] width 99 height 19
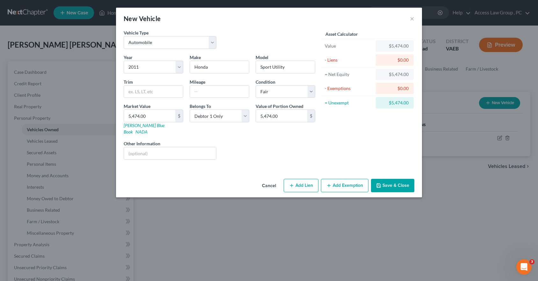
click at [348, 179] on button "Add Exemption" at bounding box center [345, 185] width 48 height 13
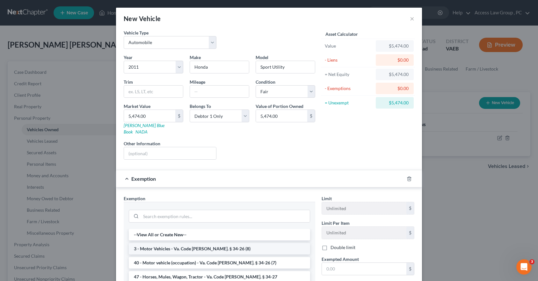
click at [216, 243] on li "3 - Motor Vehicles - Va. Code [PERSON_NAME]. § 34-26 (8)" at bounding box center [219, 248] width 181 height 11
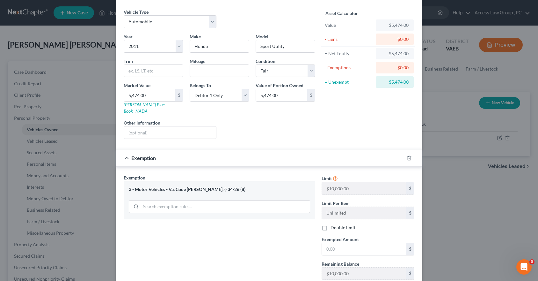
scroll to position [32, 0]
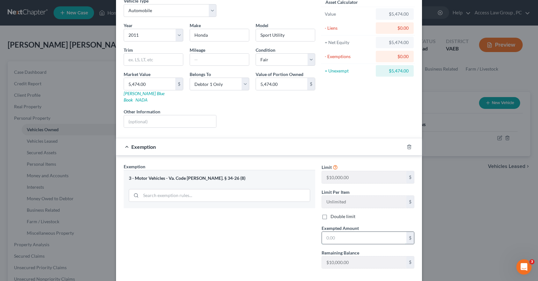
click at [334, 233] on input "text" at bounding box center [364, 237] width 84 height 12
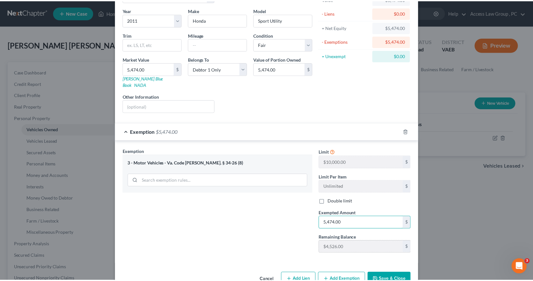
scroll to position [59, 0]
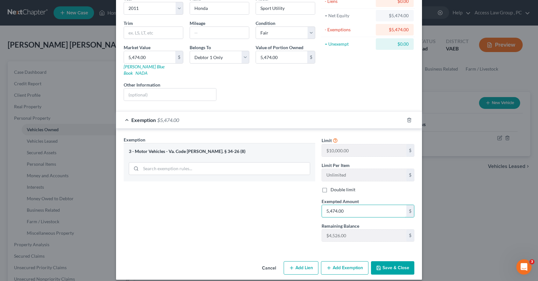
type input "5,474.00"
click at [394, 262] on button "Save & Close" at bounding box center [392, 267] width 43 height 13
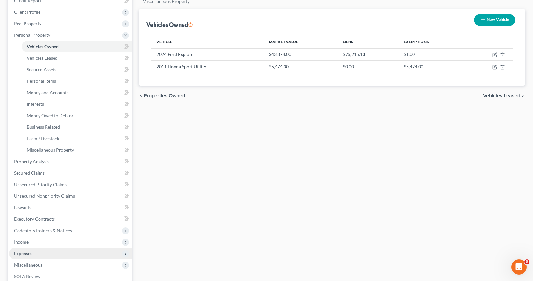
scroll to position [96, 0]
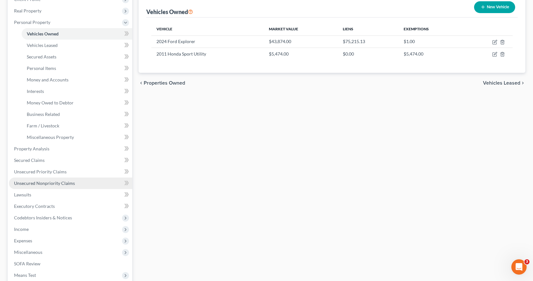
click at [40, 185] on span "Unsecured Nonpriority Claims" at bounding box center [44, 182] width 61 height 5
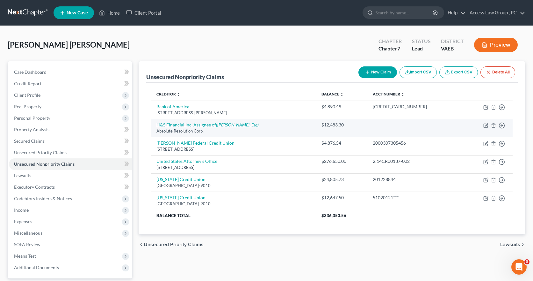
click at [200, 124] on link "H&S Financial Inc, Assignee of ([PERSON_NAME], Esq)" at bounding box center [208, 124] width 102 height 5
select select "0"
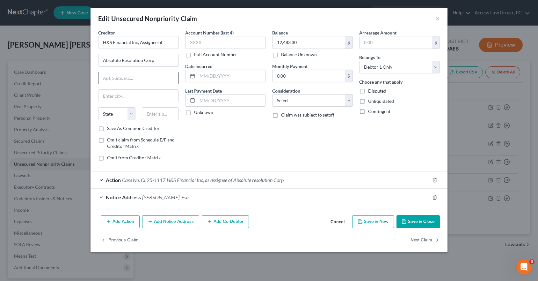
click at [114, 76] on input "text" at bounding box center [139, 78] width 80 height 12
type input "Colonial Star Inc"
type input "[STREET_ADDRESS]"
drag, startPoint x: 164, startPoint y: 42, endPoint x: 139, endPoint y: 41, distance: 24.3
click at [139, 41] on input "H&S Financial Inc, Assignee of" at bounding box center [138, 42] width 81 height 13
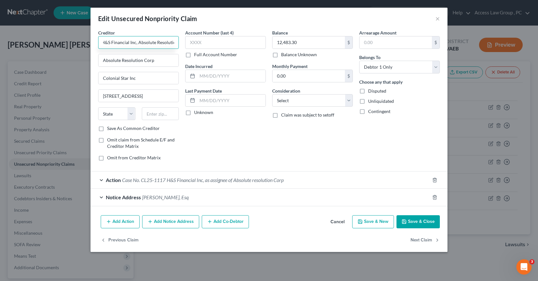
scroll to position [0, 4]
type input "H&S Financial Inc, Absolute Resolution"
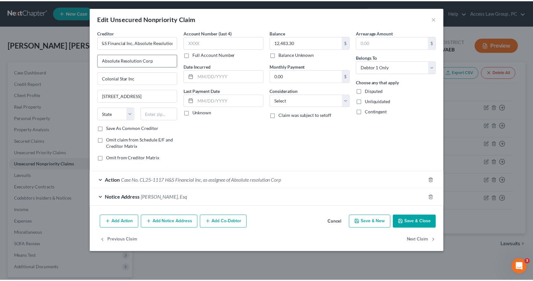
scroll to position [0, 0]
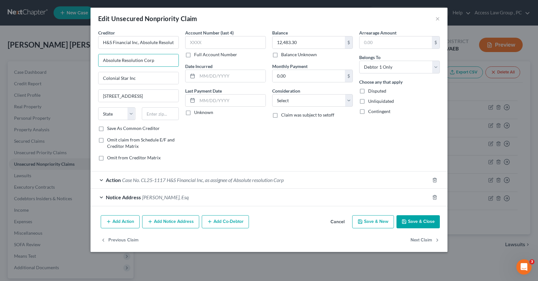
drag, startPoint x: 163, startPoint y: 59, endPoint x: 97, endPoint y: 63, distance: 66.1
click at [97, 63] on div "Creditor * H&S Financial Inc, Absolute Resolution Absolute Resolution Corp Colo…" at bounding box center [138, 97] width 87 height 136
drag, startPoint x: 147, startPoint y: 80, endPoint x: 101, endPoint y: 80, distance: 46.2
click at [101, 80] on input "Colonial Star Inc" at bounding box center [139, 78] width 80 height 12
click at [112, 59] on input "text" at bounding box center [139, 60] width 80 height 12
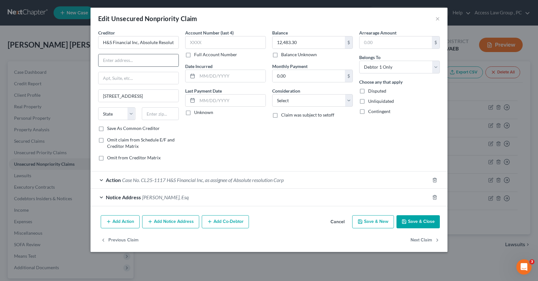
paste input "Colonial Star Inc"
type input "Colonial Star Inc"
drag, startPoint x: 164, startPoint y: 95, endPoint x: 97, endPoint y: 96, distance: 66.6
click at [97, 96] on div "Creditor * H&S Financial Inc, Absolute Resolution Colonial Star Inc [STREET_ADD…" at bounding box center [138, 97] width 87 height 136
click at [111, 78] on input "text" at bounding box center [139, 78] width 80 height 12
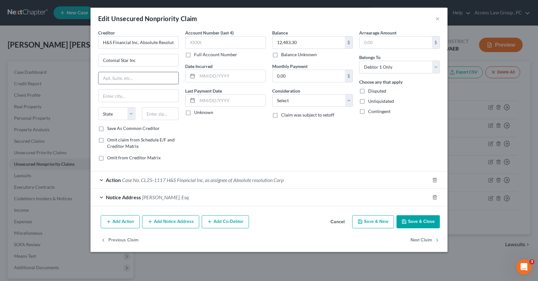
paste input "[STREET_ADDRESS]"
type input "[STREET_ADDRESS]"
click at [112, 97] on input "text" at bounding box center [139, 96] width 80 height 12
type input "Chesapeake"
select select "48"
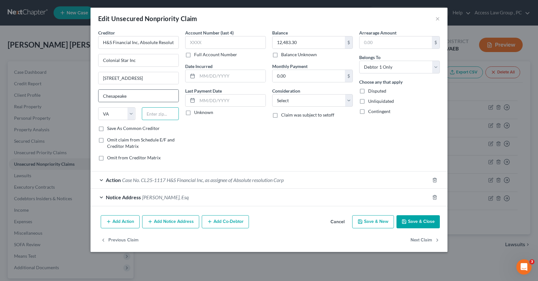
type input "23320"
click at [208, 77] on input "text" at bounding box center [231, 76] width 68 height 12
type input "[DATE]"
click at [350, 101] on select "Select Cable / Satellite Services Collection Agency Credit Card Debt Debt Couns…" at bounding box center [312, 100] width 81 height 13
select select "14"
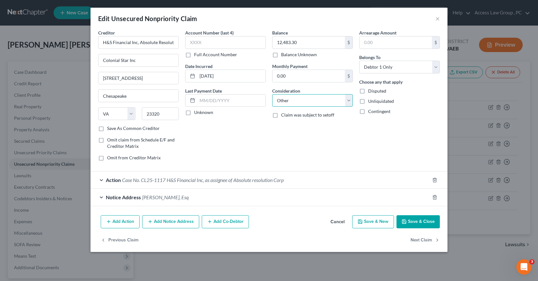
click at [272, 94] on select "Select Cable / Satellite Services Collection Agency Credit Card Debt Debt Couns…" at bounding box center [312, 100] width 81 height 13
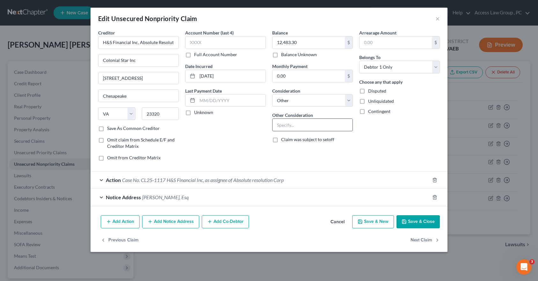
click at [294, 123] on input "text" at bounding box center [313, 125] width 80 height 12
type input "Loan"
click at [415, 223] on button "Save & Close" at bounding box center [418, 221] width 43 height 13
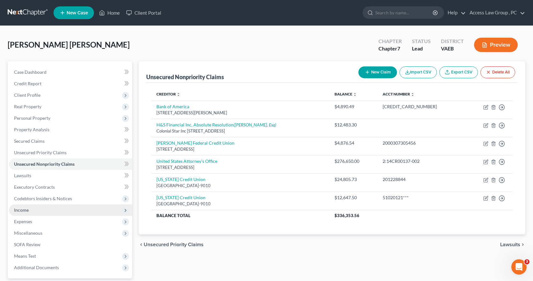
click at [23, 210] on span "Income" at bounding box center [21, 209] width 15 height 5
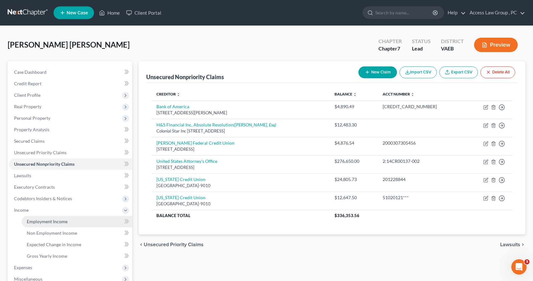
click at [51, 220] on span "Employment Income" at bounding box center [47, 220] width 41 height 5
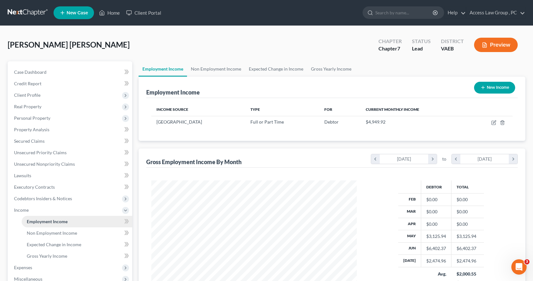
scroll to position [114, 218]
click at [48, 233] on span "Non Employment Income" at bounding box center [52, 232] width 50 height 5
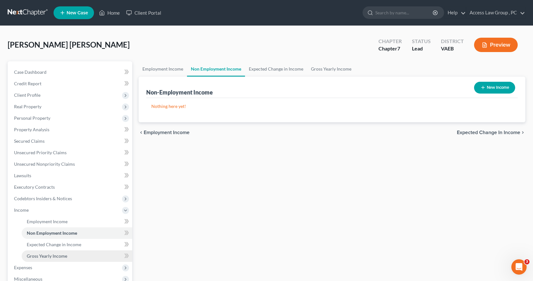
click at [67, 258] on link "Gross Yearly Income" at bounding box center [77, 255] width 111 height 11
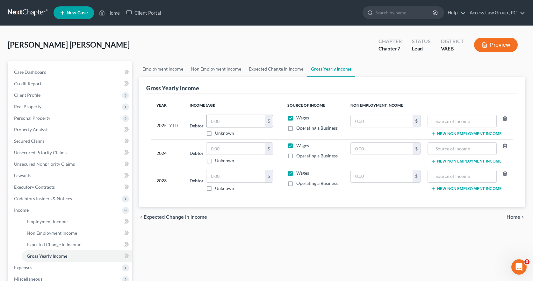
click at [228, 121] on input "text" at bounding box center [236, 121] width 59 height 12
click at [211, 145] on input "text" at bounding box center [236, 149] width 59 height 12
type input "55,278.76"
click at [218, 174] on input "text" at bounding box center [236, 176] width 59 height 12
type input "54,689.75"
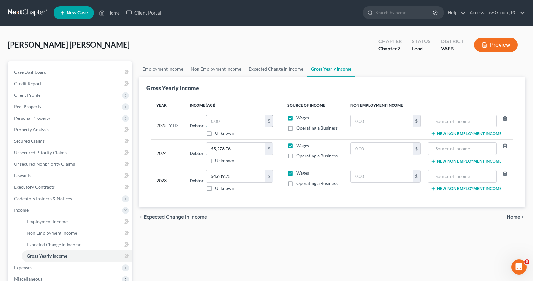
click at [212, 120] on input "text" at bounding box center [236, 121] width 59 height 12
click at [281, 96] on div "Year Income (AGI) Source of Income Non Employment Income 2025 YTD Debtor 37,437…" at bounding box center [332, 150] width 372 height 113
type input "4"
type input "50,418.76"
click at [44, 222] on span "Employment Income" at bounding box center [47, 220] width 41 height 5
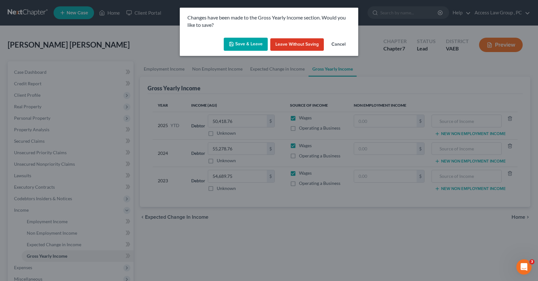
click at [245, 47] on button "Save & Leave" at bounding box center [246, 44] width 44 height 13
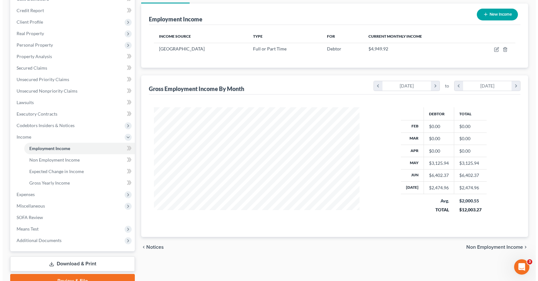
scroll to position [32, 0]
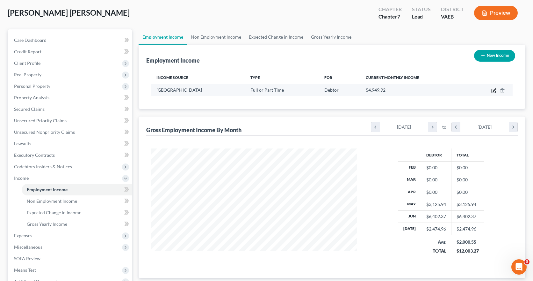
click at [494, 92] on icon "button" at bounding box center [494, 90] width 5 height 5
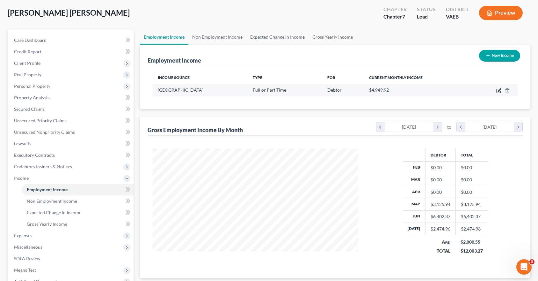
select select "0"
select select "48"
select select "1"
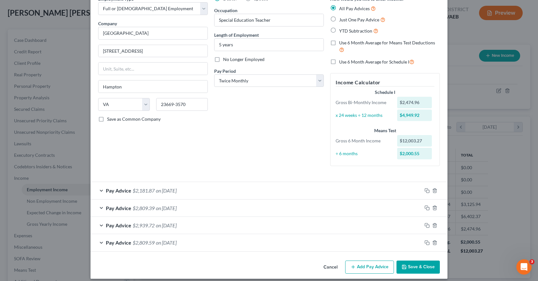
scroll to position [39, 0]
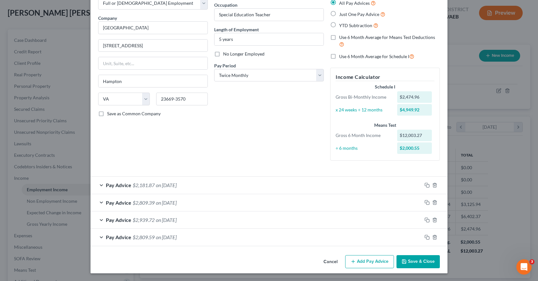
click at [358, 262] on button "Add Pay Advice" at bounding box center [369, 261] width 49 height 13
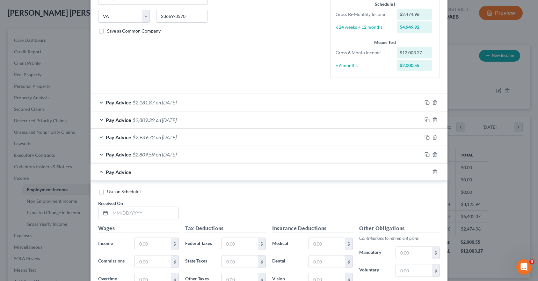
scroll to position [135, 0]
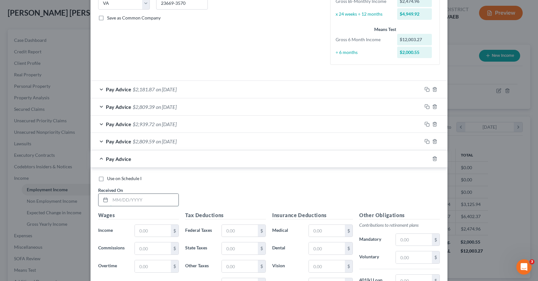
click at [119, 199] on input "text" at bounding box center [144, 200] width 68 height 12
type input "[DATE]"
click at [140, 232] on input "text" at bounding box center [153, 230] width 36 height 12
type input "2,474.96"
click at [229, 230] on input "text" at bounding box center [240, 230] width 36 height 12
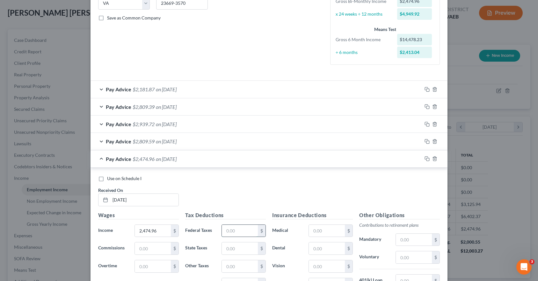
click at [233, 229] on input "text" at bounding box center [240, 230] width 36 height 12
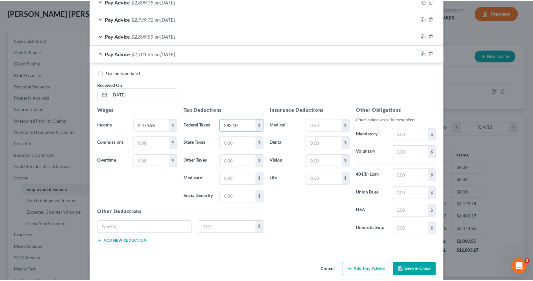
scroll to position [248, 0]
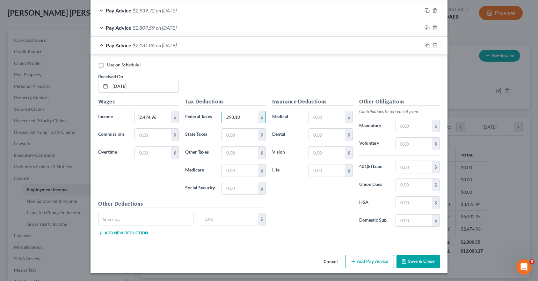
type input "293.10"
click at [409, 260] on button "Save & Close" at bounding box center [418, 260] width 43 height 13
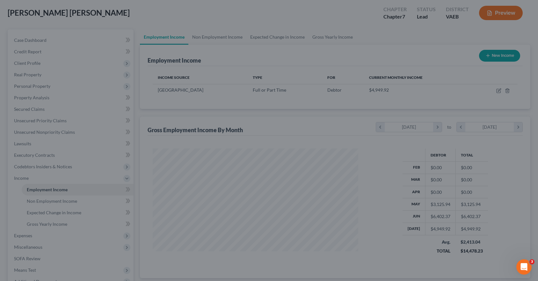
scroll to position [318729, 318625]
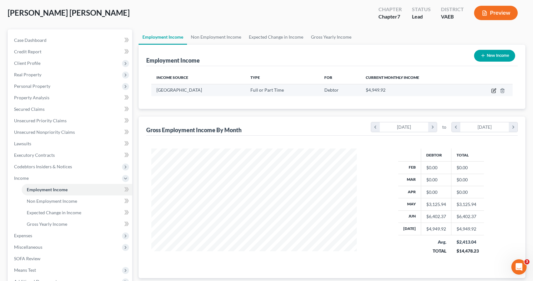
click at [493, 92] on icon "button" at bounding box center [494, 90] width 5 height 5
select select "0"
select select "48"
select select "1"
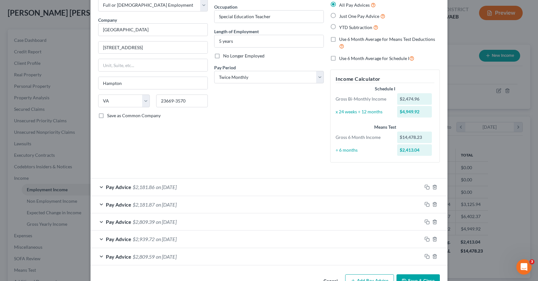
scroll to position [56, 0]
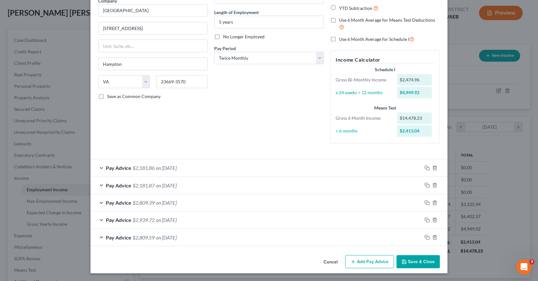
click at [143, 219] on span "$2,939.72" at bounding box center [144, 219] width 22 height 6
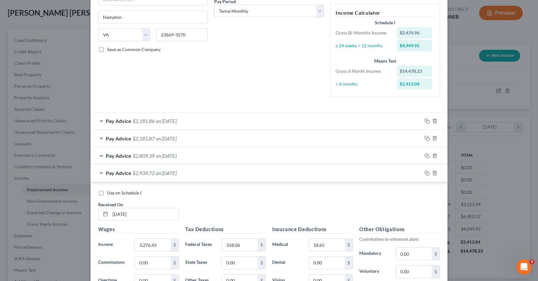
scroll to position [120, 0]
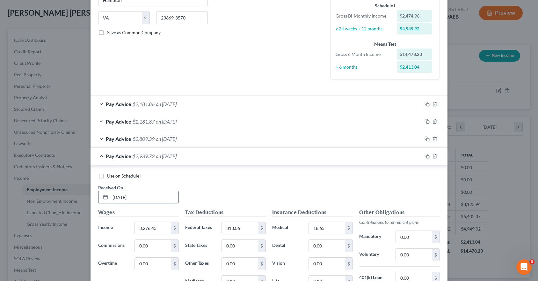
drag, startPoint x: 120, startPoint y: 196, endPoint x: 128, endPoint y: 195, distance: 7.8
click at [121, 196] on input "[DATE]" at bounding box center [144, 197] width 68 height 12
type input "[DATE]"
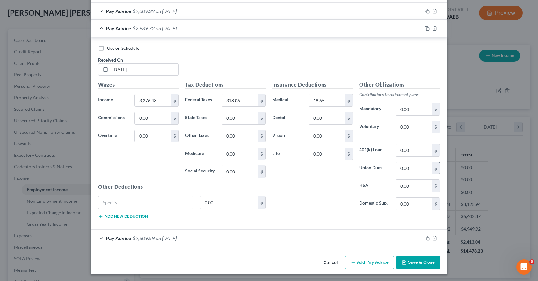
scroll to position [249, 0]
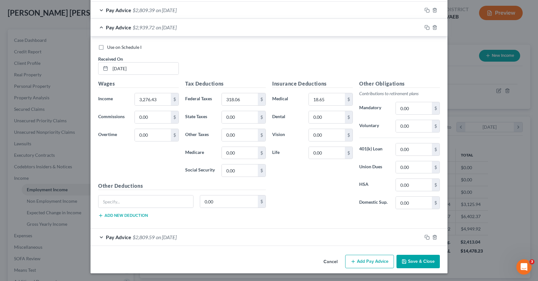
click at [363, 261] on button "Add Pay Advice" at bounding box center [369, 260] width 49 height 13
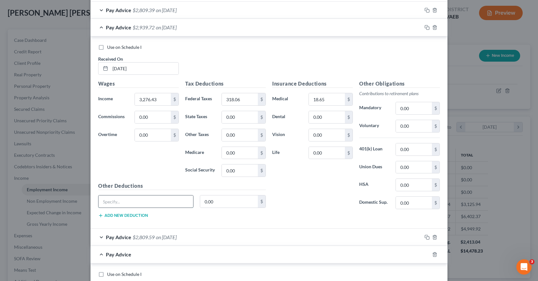
click at [119, 203] on input "text" at bounding box center [146, 201] width 95 height 12
type input "[DATE]"
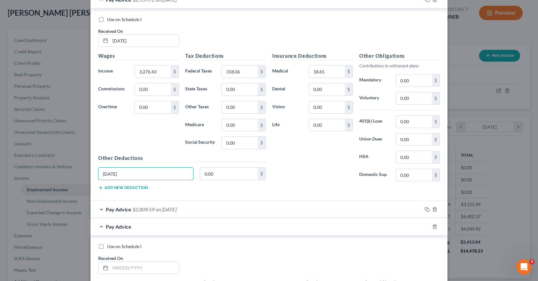
scroll to position [312, 0]
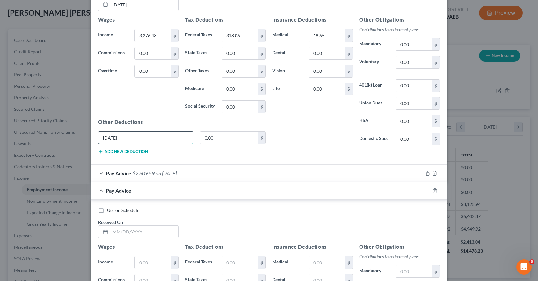
drag, startPoint x: 134, startPoint y: 135, endPoint x: 97, endPoint y: 137, distance: 36.7
click at [99, 137] on input "[DATE]" at bounding box center [146, 137] width 95 height 12
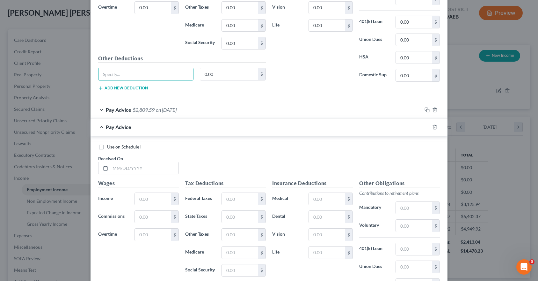
scroll to position [376, 0]
click at [117, 168] on input "text" at bounding box center [144, 168] width 68 height 12
type input "[DATE]"
click at [145, 198] on input "text" at bounding box center [153, 198] width 36 height 12
click at [147, 196] on input "text" at bounding box center [153, 198] width 36 height 12
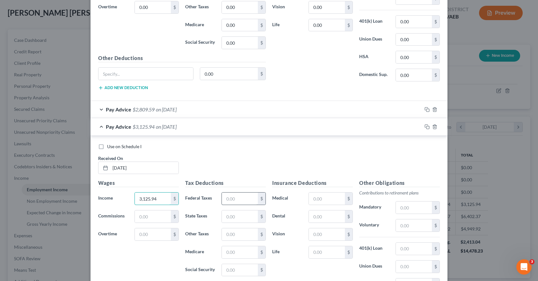
type input "3,125.94"
click at [244, 199] on input "text" at bounding box center [240, 198] width 36 height 12
click at [235, 199] on input "text" at bounding box center [240, 198] width 36 height 12
click at [237, 195] on input "text" at bounding box center [240, 198] width 36 height 12
type input "297.90"
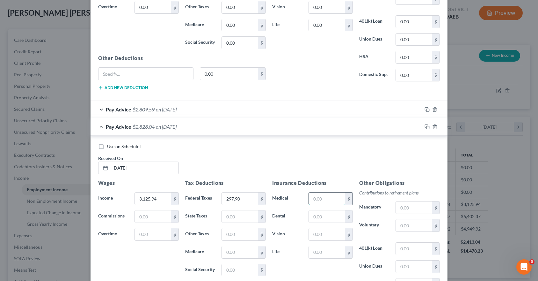
click at [316, 197] on input "text" at bounding box center [327, 198] width 36 height 12
type input "18.65"
click at [317, 214] on input "text" at bounding box center [327, 216] width 36 height 12
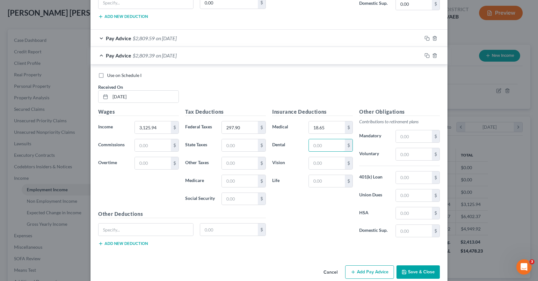
scroll to position [458, 0]
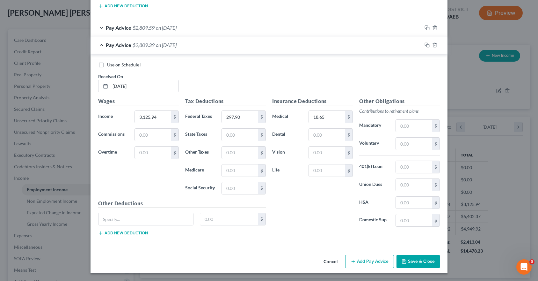
click at [369, 261] on button "Add Pay Advice" at bounding box center [369, 260] width 49 height 13
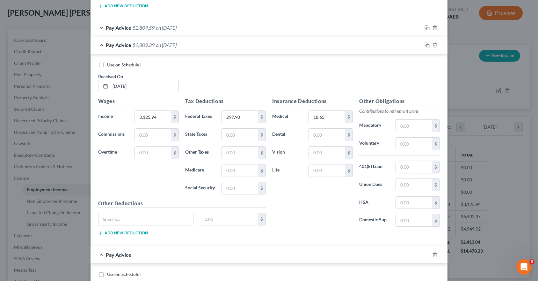
scroll to position [585, 0]
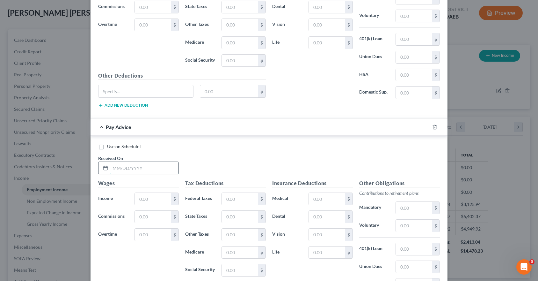
click at [127, 165] on input "text" at bounding box center [144, 168] width 68 height 12
type input "[DATE]"
click at [331, 136] on div "Use on Schedule I Received On * [DATE] Wages Income * $ Commissions $ Overtime …" at bounding box center [269, 232] width 357 height 192
click at [153, 197] on input "text" at bounding box center [153, 199] width 36 height 12
type input "2,975.45"
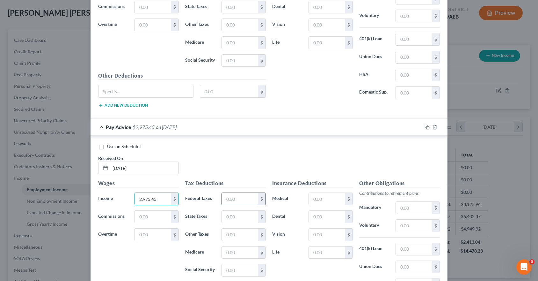
click at [228, 199] on input "text" at bounding box center [240, 199] width 36 height 12
click at [239, 200] on input "text" at bounding box center [240, 199] width 36 height 12
type input "277.73"
click at [313, 199] on input "text" at bounding box center [327, 199] width 36 height 12
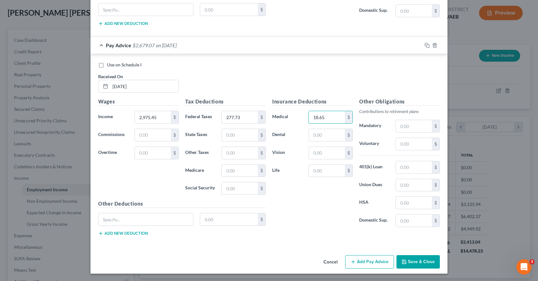
scroll to position [667, 0]
type input "18.65"
click at [371, 261] on button "Add Pay Advice" at bounding box center [369, 260] width 49 height 13
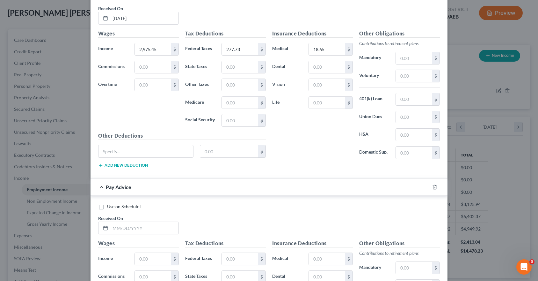
scroll to position [763, 0]
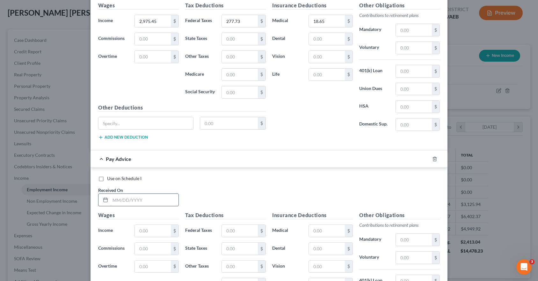
click at [136, 200] on input "text" at bounding box center [144, 200] width 68 height 12
type input "[DATE]"
click at [145, 229] on input "text" at bounding box center [153, 230] width 36 height 12
type input "3"
type input "3,125.94"
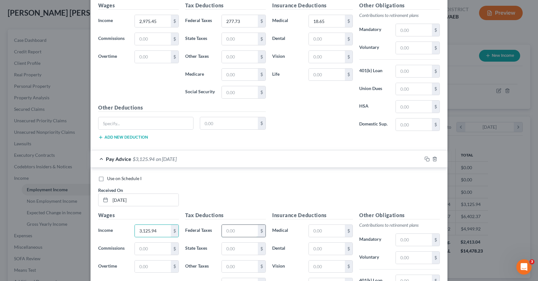
click at [228, 232] on input "text" at bounding box center [240, 230] width 36 height 12
click at [225, 230] on input "text" at bounding box center [240, 230] width 36 height 12
type input "297.94"
click at [322, 230] on input "text" at bounding box center [327, 230] width 36 height 12
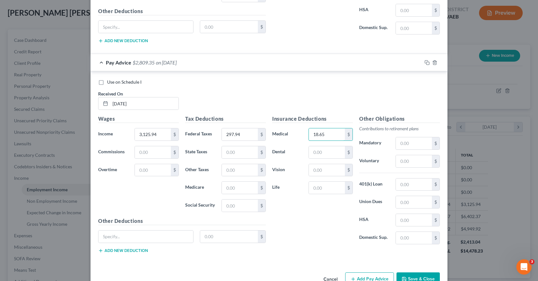
scroll to position [877, 0]
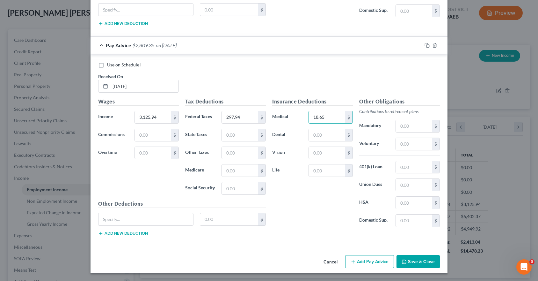
type input "18.65"
click at [367, 261] on button "Add Pay Advice" at bounding box center [369, 261] width 49 height 13
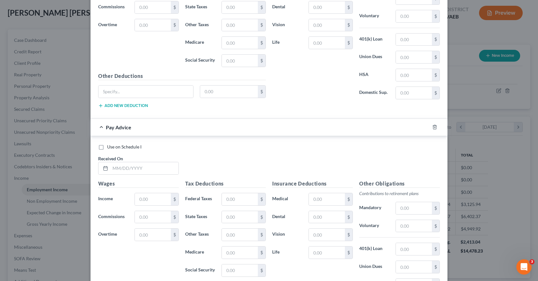
scroll to position [1036, 0]
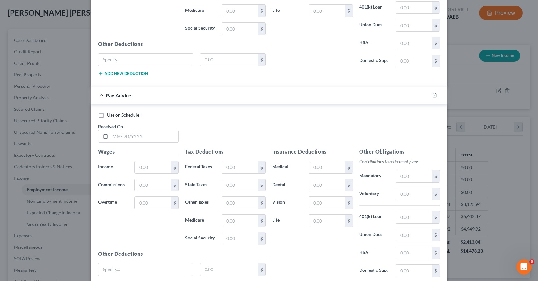
click at [212, 135] on div "Use on Schedule I Received On *" at bounding box center [269, 130] width 348 height 36
click at [121, 137] on input "text" at bounding box center [144, 136] width 68 height 12
type input "[DATE]"
click at [138, 168] on input "text" at bounding box center [153, 167] width 36 height 12
type input "3,125.94"
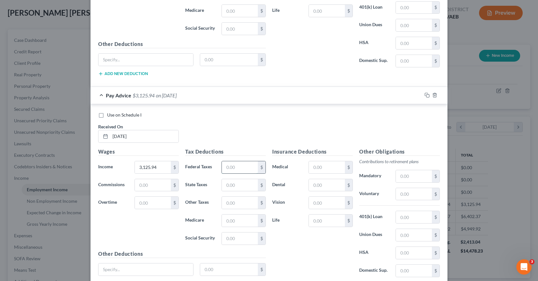
click at [240, 166] on input "text" at bounding box center [240, 167] width 36 height 12
type input "297.94"
click at [325, 166] on input "text" at bounding box center [327, 167] width 36 height 12
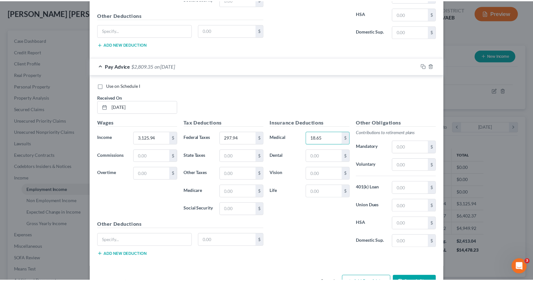
scroll to position [1086, 0]
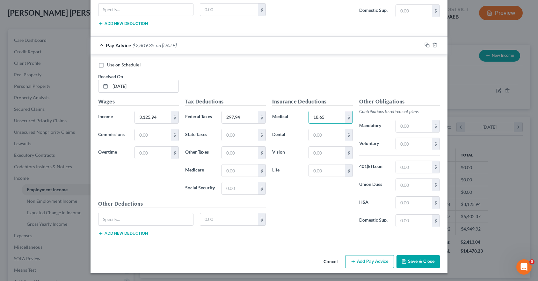
type input "18.65"
click at [424, 261] on button "Save & Close" at bounding box center [418, 261] width 43 height 13
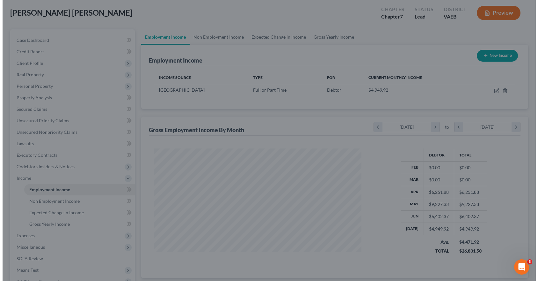
scroll to position [318729, 318625]
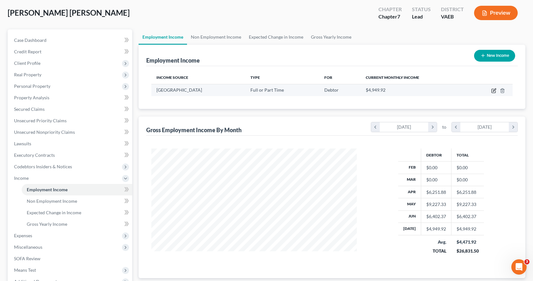
click at [495, 90] on icon "button" at bounding box center [494, 90] width 5 height 5
select select "0"
select select "48"
select select "1"
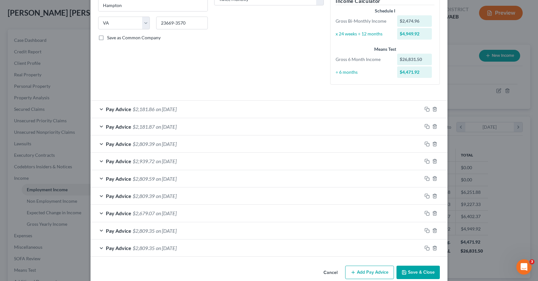
scroll to position [126, 0]
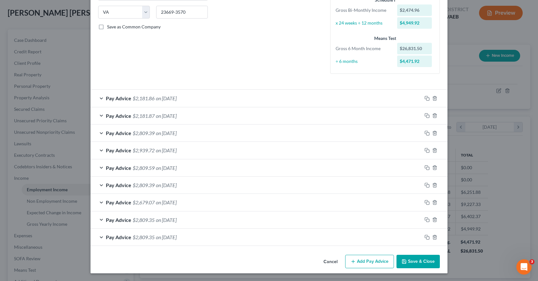
click at [374, 262] on button "Add Pay Advice" at bounding box center [369, 260] width 49 height 13
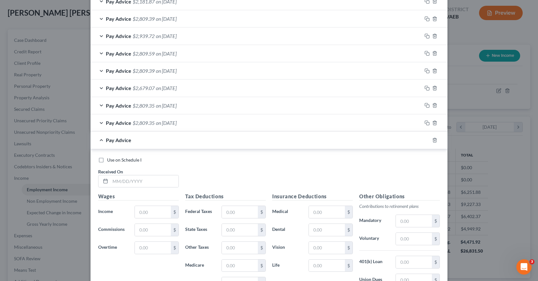
scroll to position [253, 0]
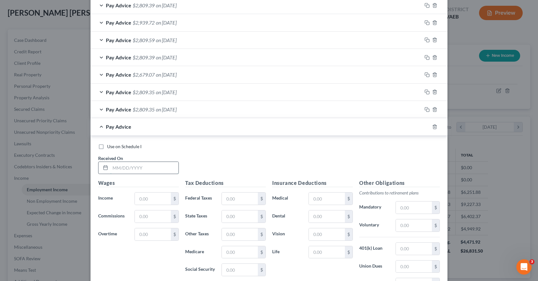
click at [124, 169] on input "text" at bounding box center [144, 168] width 68 height 12
type input "[DATE]"
click at [145, 202] on input "text" at bounding box center [153, 198] width 36 height 12
type input "3,125.94"
click at [238, 197] on input "text" at bounding box center [240, 198] width 36 height 12
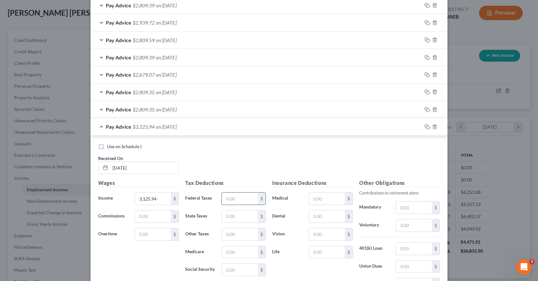
click at [233, 200] on input "text" at bounding box center [240, 198] width 36 height 12
type input "297.89"
click at [311, 197] on input "text" at bounding box center [327, 198] width 36 height 12
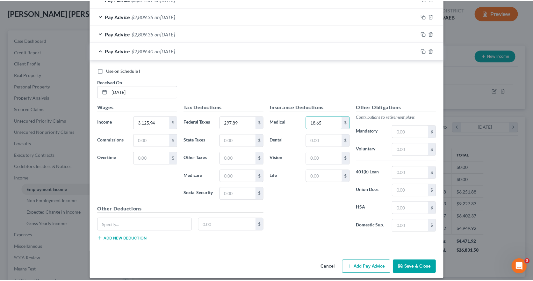
scroll to position [335, 0]
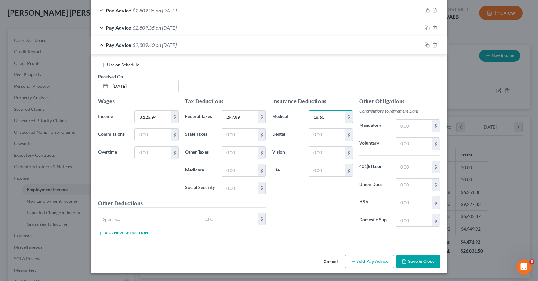
type input "18.65"
click at [415, 261] on button "Save & Close" at bounding box center [418, 260] width 43 height 13
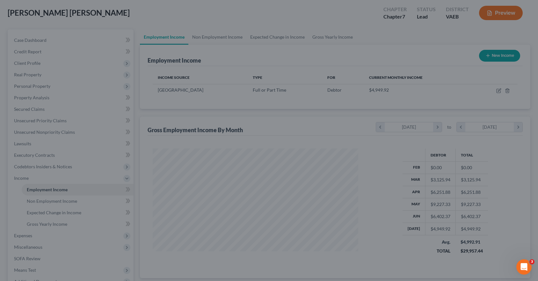
scroll to position [318729, 318625]
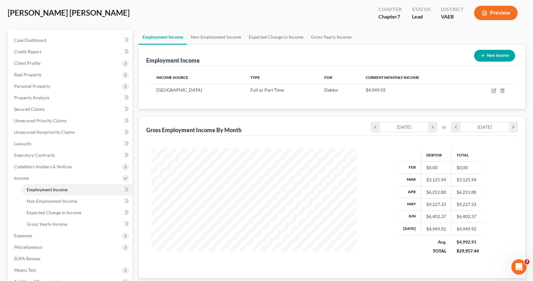
click at [493, 55] on button "New Income" at bounding box center [494, 56] width 41 height 12
select select "0"
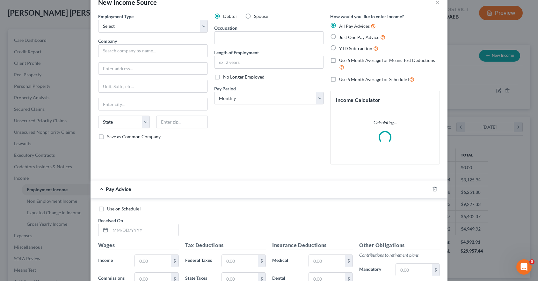
scroll to position [32, 0]
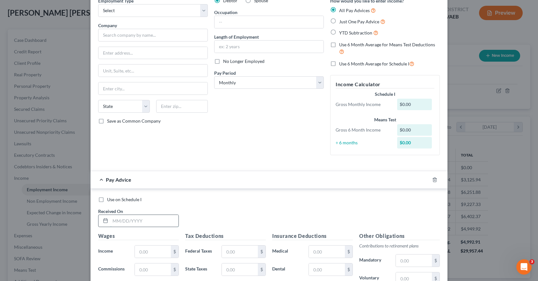
click at [114, 220] on input "text" at bounding box center [144, 221] width 68 height 12
type input "[DATE]"
click at [136, 250] on input "text" at bounding box center [153, 251] width 36 height 12
type input "2,395.54"
click at [238, 252] on input "text" at bounding box center [240, 251] width 36 height 12
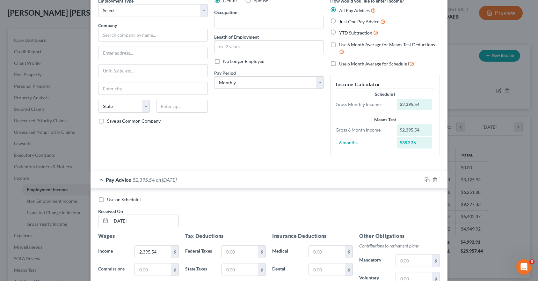
click at [283, 163] on div "Employment Type * Select Full or [DEMOGRAPHIC_DATA] Employment Self Employment …" at bounding box center [269, 81] width 348 height 168
click at [229, 248] on input "text" at bounding box center [240, 251] width 36 height 12
type input "216.98"
click at [316, 253] on input "text" at bounding box center [327, 251] width 36 height 12
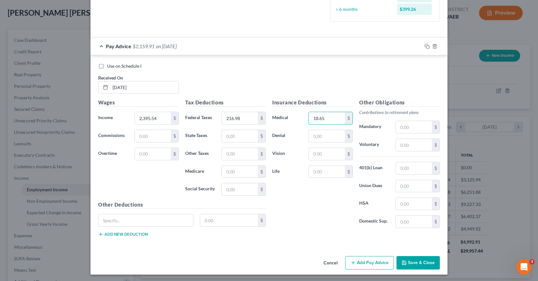
scroll to position [166, 0]
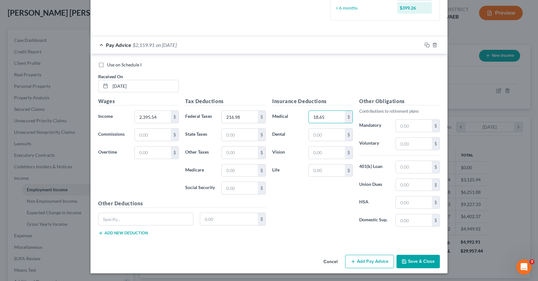
type input "18.65"
click at [368, 262] on button "Add Pay Advice" at bounding box center [369, 260] width 49 height 13
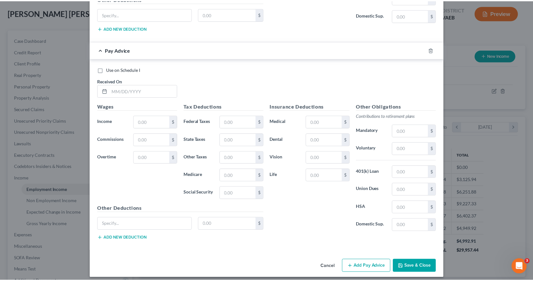
scroll to position [376, 0]
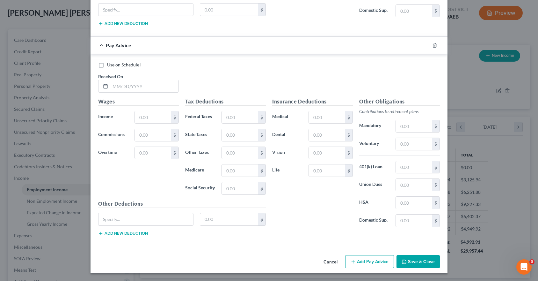
click at [330, 262] on button "Cancel" at bounding box center [331, 261] width 24 height 13
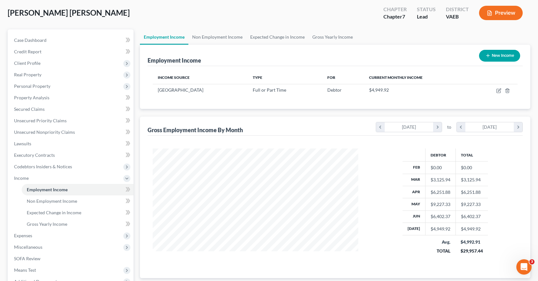
scroll to position [318729, 318625]
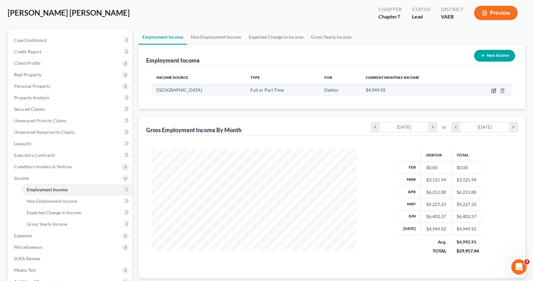
click at [493, 91] on icon "button" at bounding box center [494, 90] width 5 height 5
select select "0"
select select "48"
select select "1"
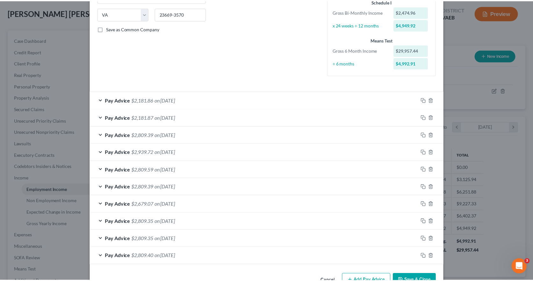
scroll to position [143, 0]
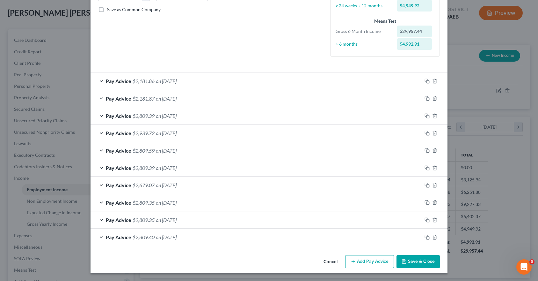
click at [418, 261] on button "Save & Close" at bounding box center [418, 261] width 43 height 13
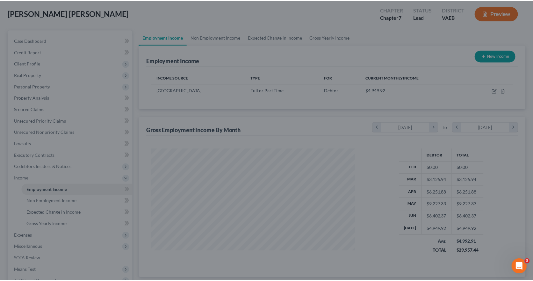
scroll to position [318729, 318625]
